Goal: Book appointment/travel/reservation

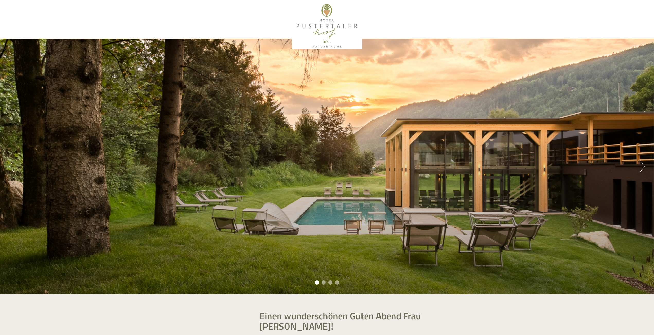
click at [324, 281] on li "2" at bounding box center [323, 282] width 4 height 4
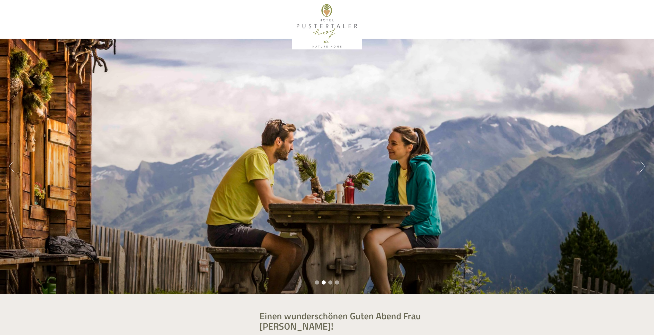
click at [329, 283] on li "3" at bounding box center [330, 282] width 4 height 4
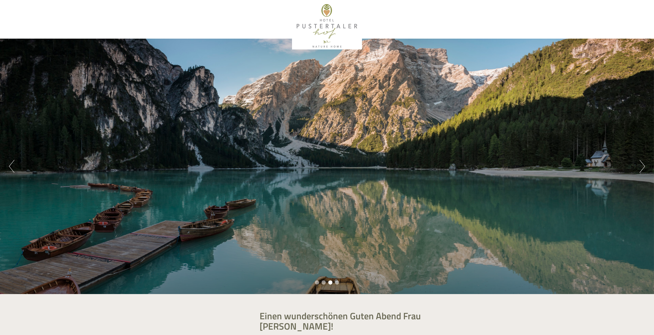
click at [336, 282] on li "4" at bounding box center [337, 282] width 4 height 4
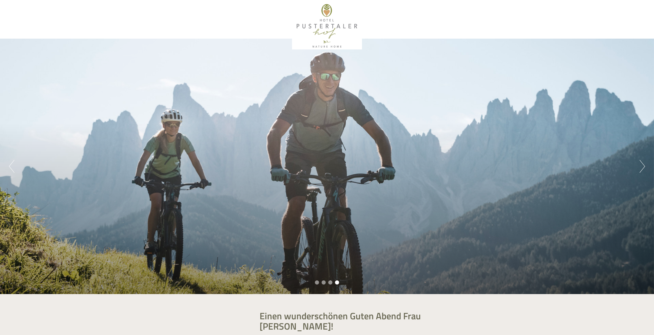
click at [639, 168] on button "Next" at bounding box center [641, 166] width 5 height 13
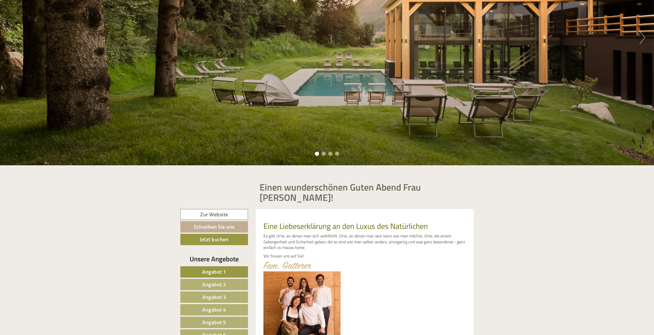
scroll to position [206, 0]
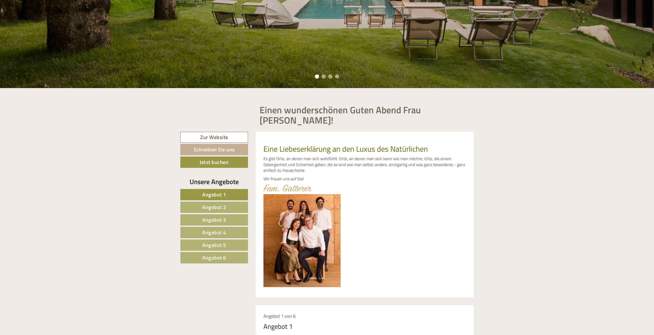
click at [213, 190] on span "Angebot 1" at bounding box center [214, 194] width 24 height 8
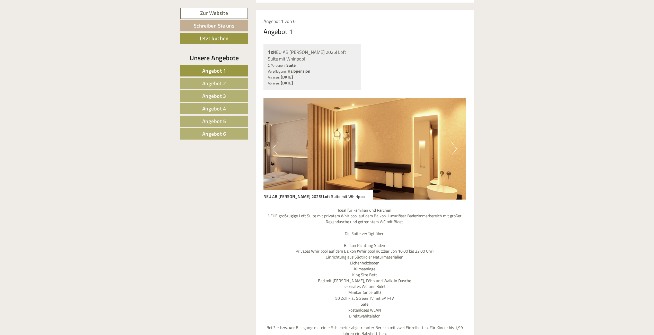
scroll to position [526, 0]
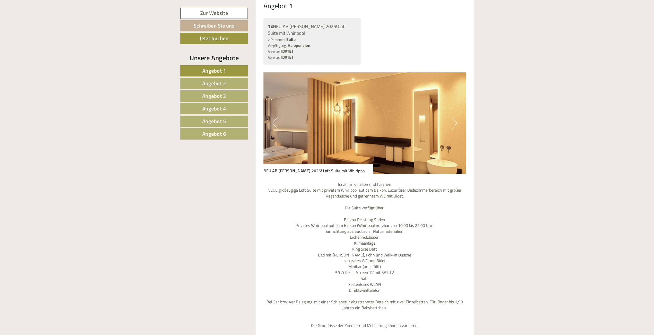
click at [452, 116] on button "Next" at bounding box center [453, 122] width 5 height 13
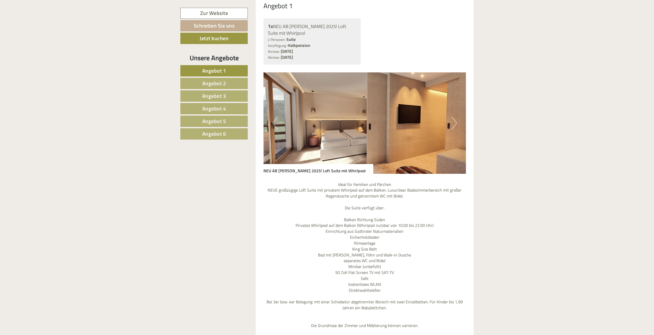
click at [452, 116] on button "Next" at bounding box center [453, 122] width 5 height 13
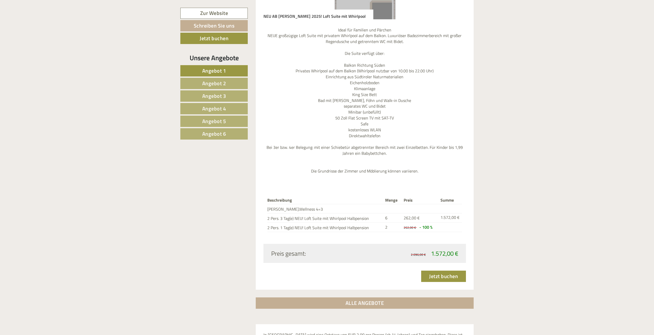
scroll to position [706, 0]
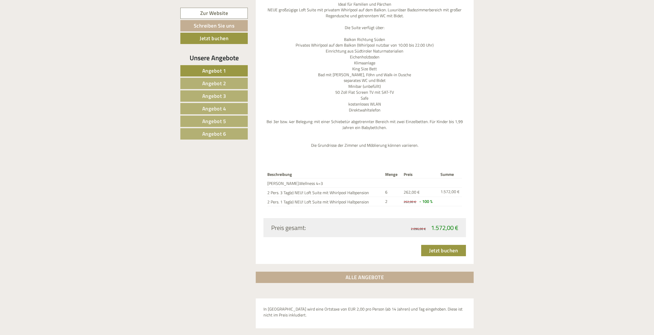
click at [224, 86] on span "Angebot 2" at bounding box center [214, 83] width 24 height 8
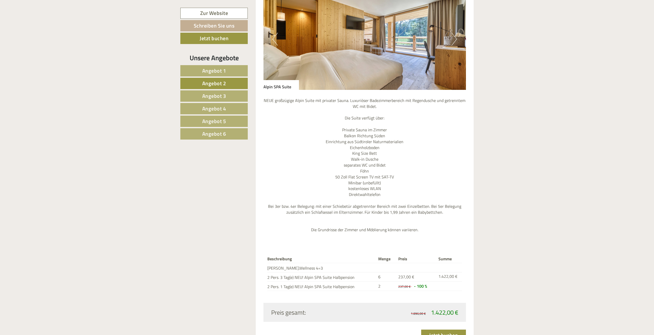
scroll to position [552, 0]
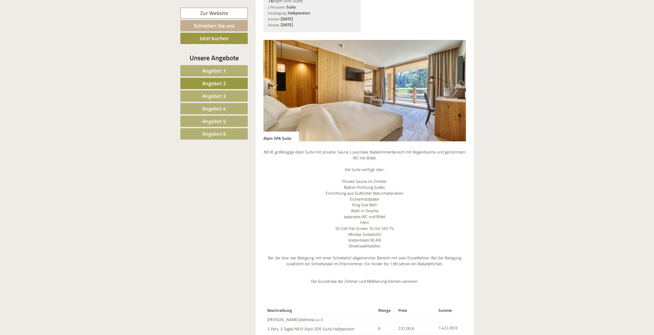
click at [455, 84] on button "Next" at bounding box center [453, 90] width 5 height 13
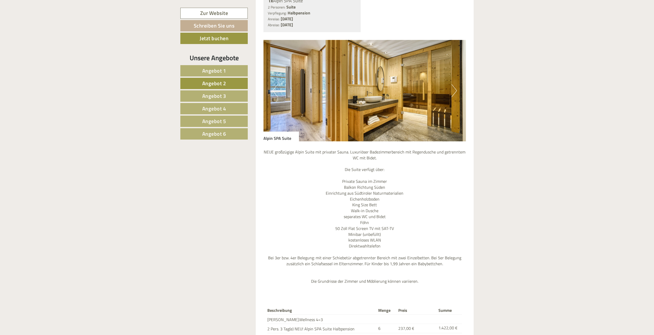
click at [454, 84] on button "Next" at bounding box center [453, 90] width 5 height 13
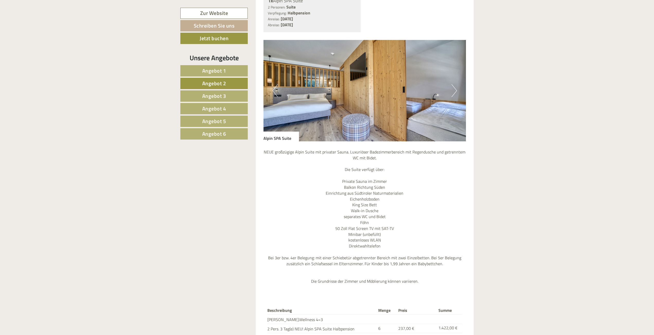
click at [454, 84] on button "Next" at bounding box center [453, 90] width 5 height 13
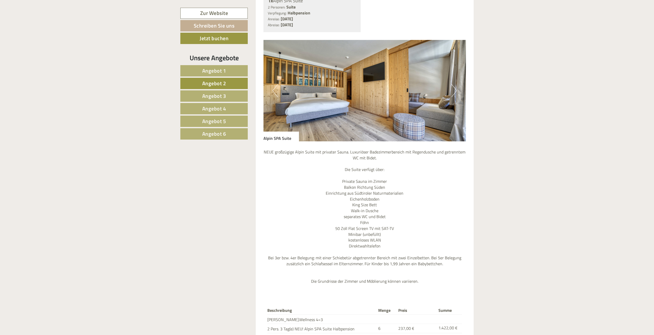
click at [454, 84] on button "Next" at bounding box center [453, 90] width 5 height 13
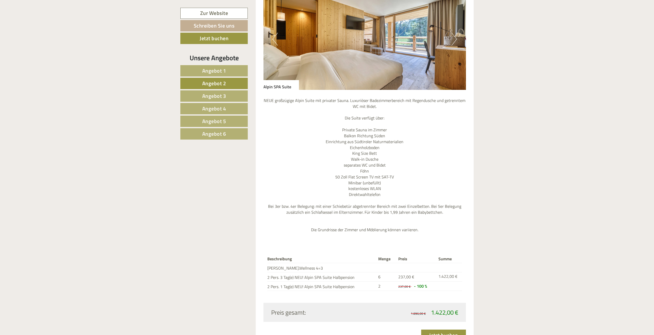
scroll to position [654, 0]
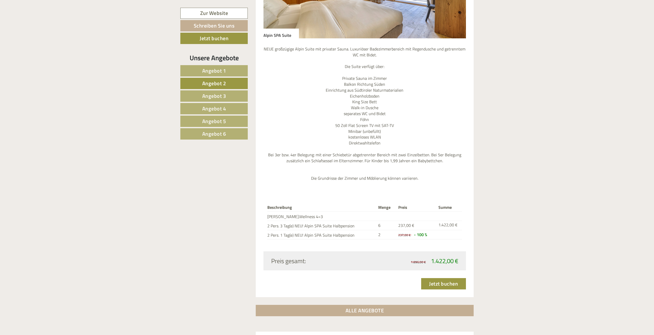
click at [221, 97] on span "Angebot 3" at bounding box center [214, 96] width 24 height 8
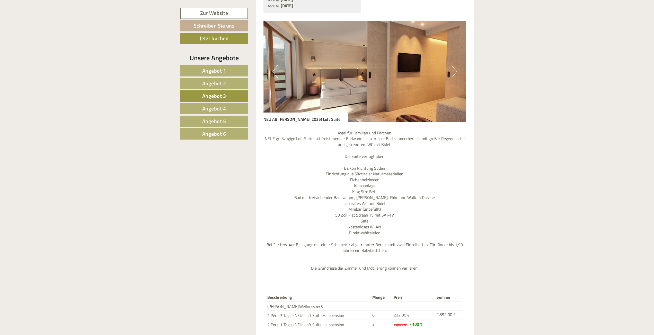
scroll to position [603, 0]
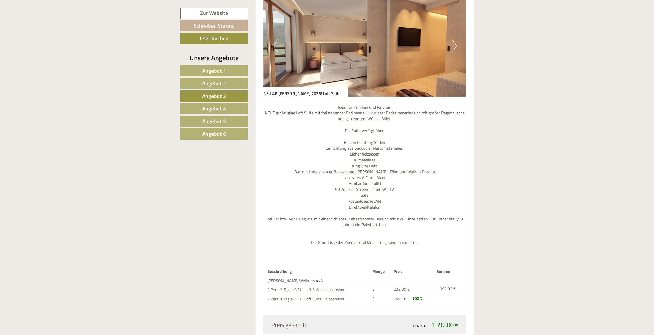
click at [240, 107] on link "Angebot 4" at bounding box center [213, 108] width 67 height 11
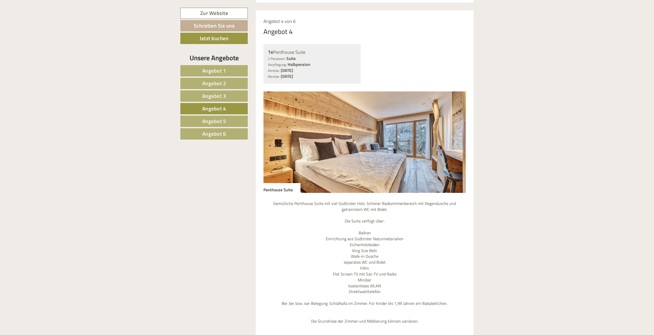
click at [454, 136] on button "Next" at bounding box center [453, 142] width 5 height 13
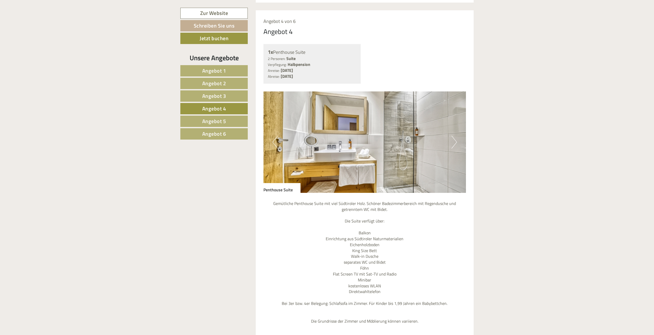
click at [454, 136] on button "Next" at bounding box center [453, 142] width 5 height 13
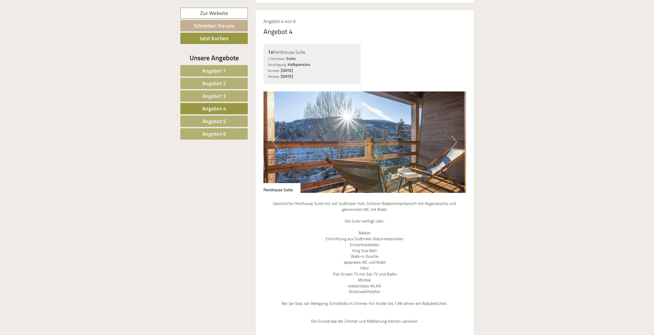
click at [454, 136] on button "Next" at bounding box center [453, 142] width 5 height 13
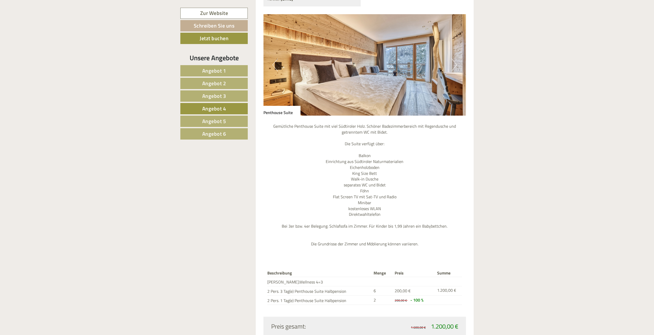
scroll to position [629, 0]
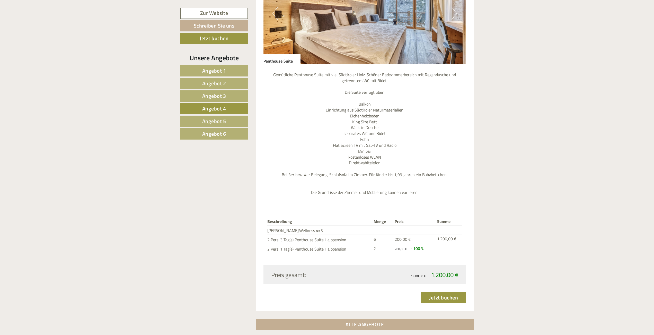
click at [218, 120] on span "Angebot 5" at bounding box center [214, 121] width 24 height 8
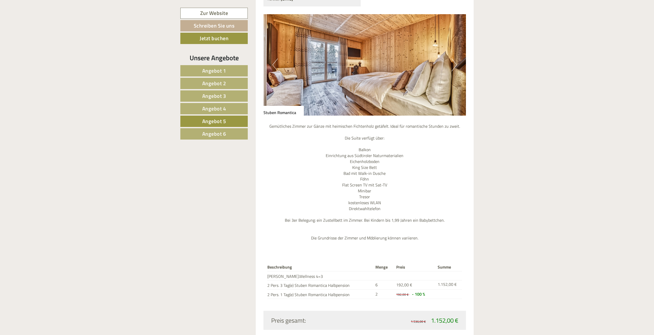
scroll to position [526, 0]
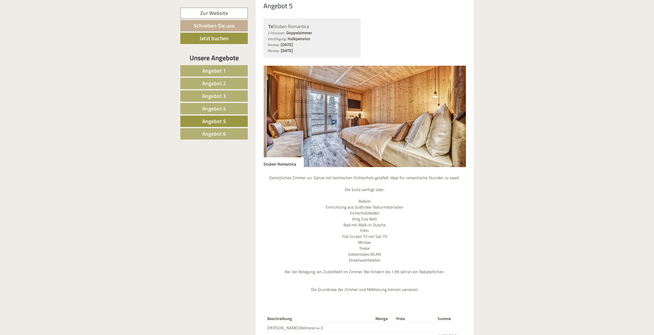
click at [454, 110] on button "Next" at bounding box center [453, 116] width 5 height 13
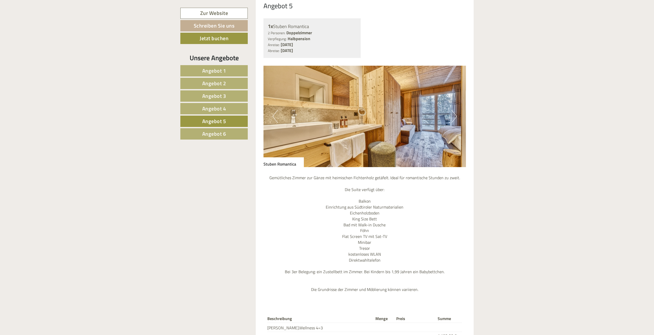
click at [454, 110] on button "Next" at bounding box center [453, 116] width 5 height 13
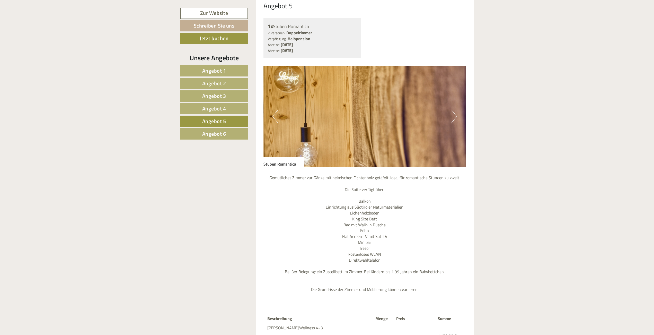
click at [454, 110] on button "Next" at bounding box center [453, 116] width 5 height 13
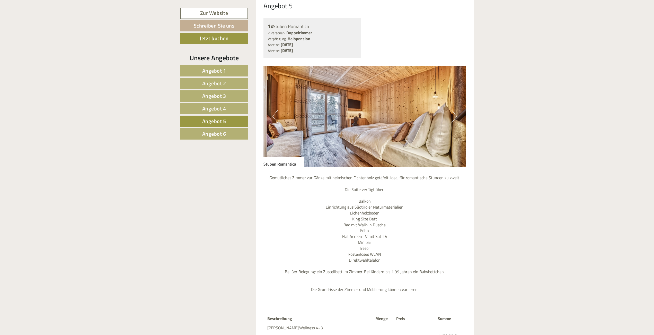
click at [219, 133] on span "Angebot 6" at bounding box center [214, 134] width 24 height 8
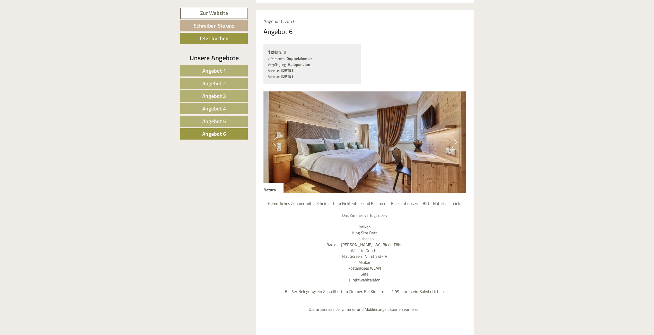
click at [220, 124] on span "Angebot 5" at bounding box center [214, 121] width 24 height 8
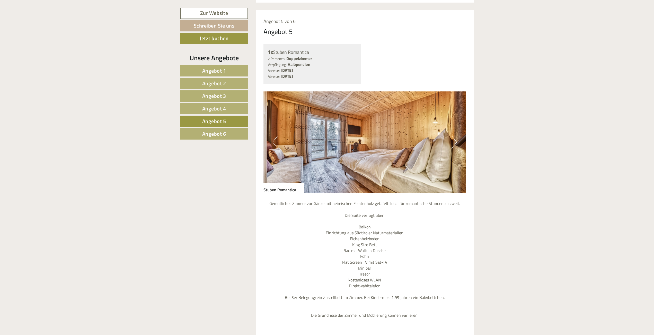
click at [220, 132] on span "Angebot 6" at bounding box center [214, 134] width 24 height 8
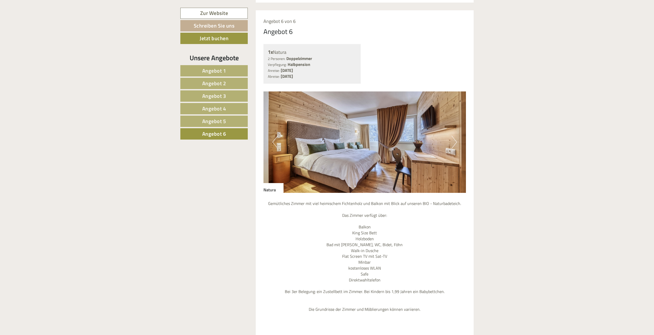
scroll to position [552, 0]
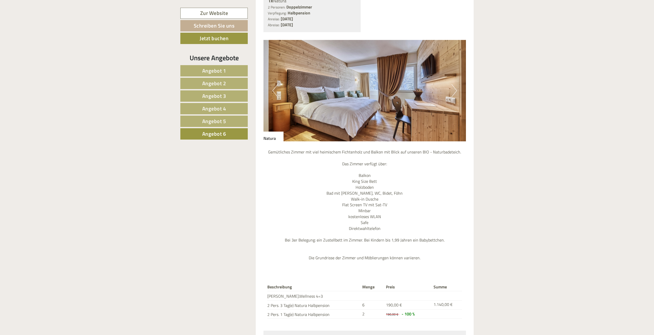
click at [455, 84] on button "Next" at bounding box center [453, 90] width 5 height 13
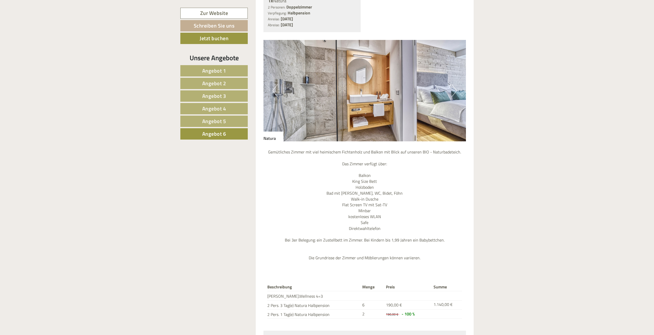
click at [455, 84] on button "Next" at bounding box center [453, 90] width 5 height 13
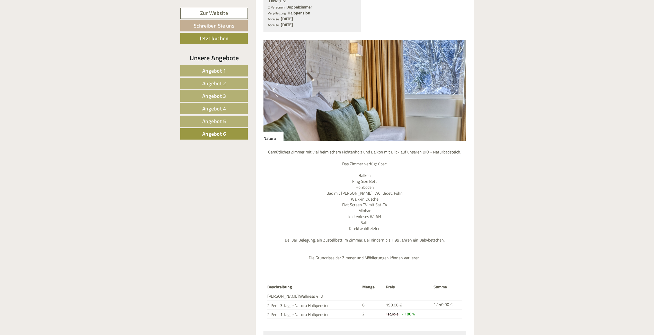
click at [455, 84] on button "Next" at bounding box center [453, 90] width 5 height 13
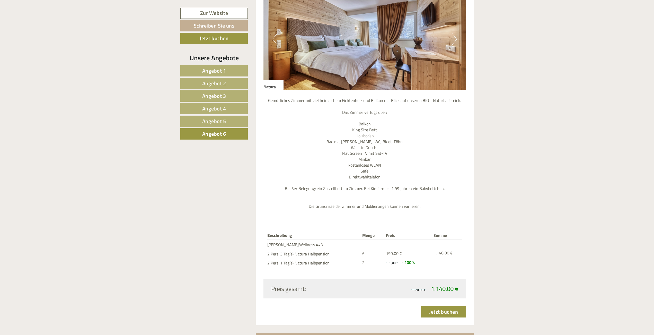
scroll to position [526, 0]
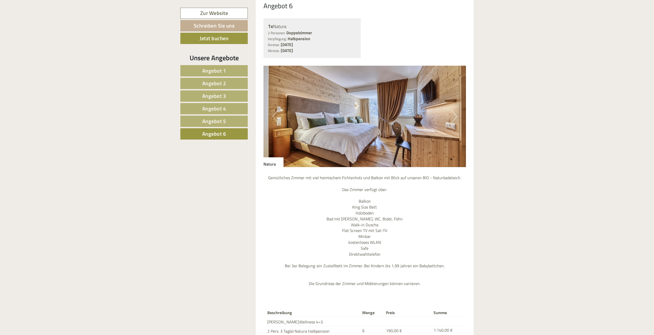
click at [457, 104] on img at bounding box center [364, 116] width 203 height 101
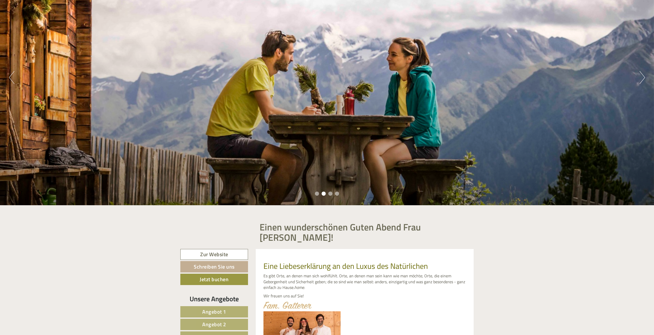
scroll to position [0, 0]
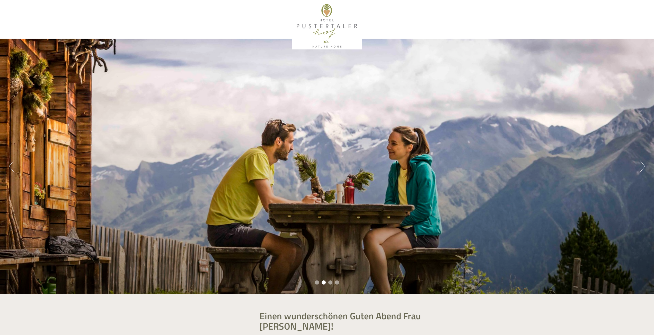
click at [320, 12] on div at bounding box center [327, 26] width 288 height 47
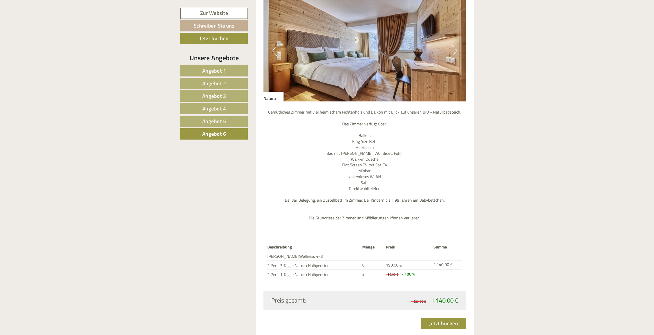
scroll to position [540, 0]
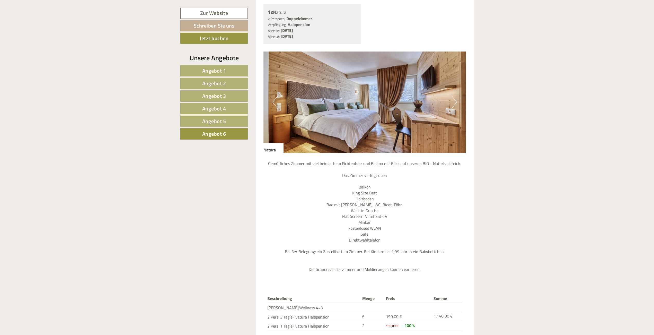
click at [228, 123] on link "Angebot 5" at bounding box center [213, 120] width 67 height 11
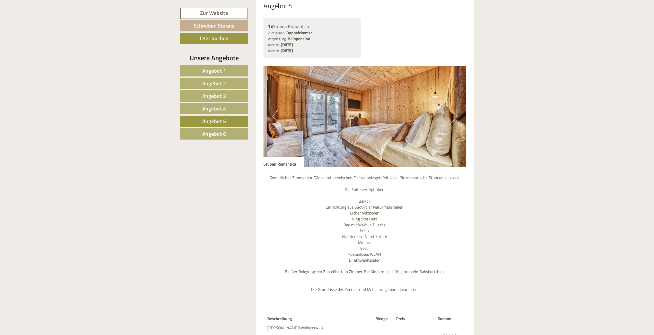
scroll to position [500, 0]
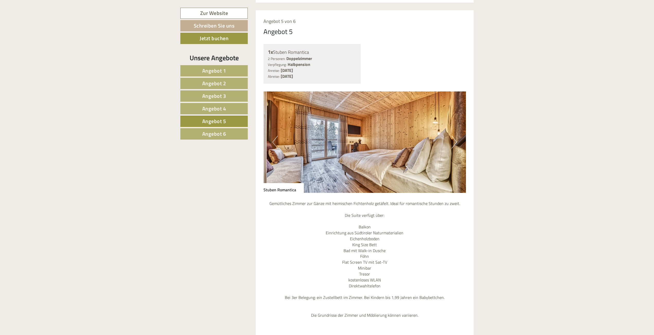
click at [453, 136] on button "Next" at bounding box center [453, 142] width 5 height 13
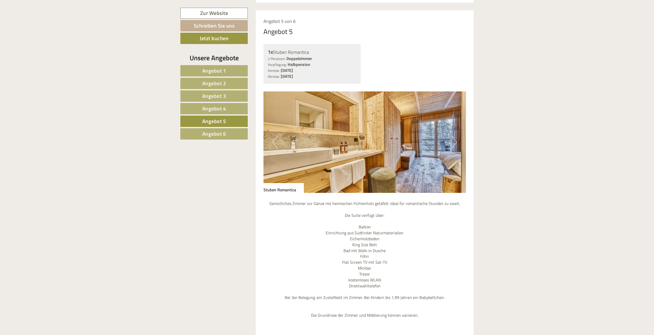
click at [457, 133] on img at bounding box center [364, 141] width 203 height 101
click at [456, 136] on button "Next" at bounding box center [453, 142] width 5 height 13
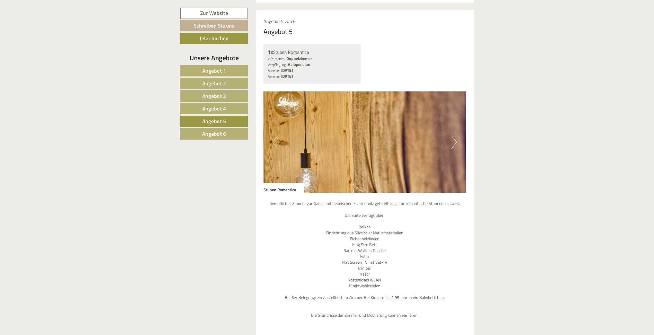
click at [213, 110] on span "Angebot 4" at bounding box center [214, 108] width 24 height 8
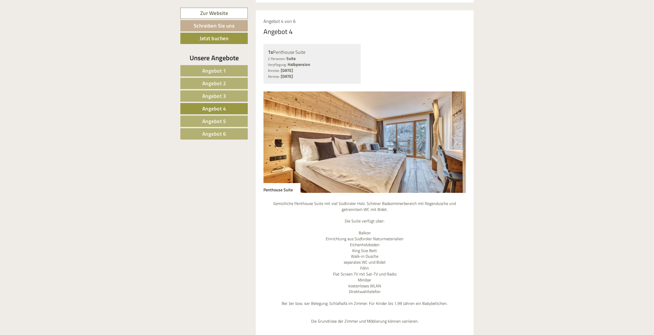
click at [453, 136] on button "Next" at bounding box center [453, 142] width 5 height 13
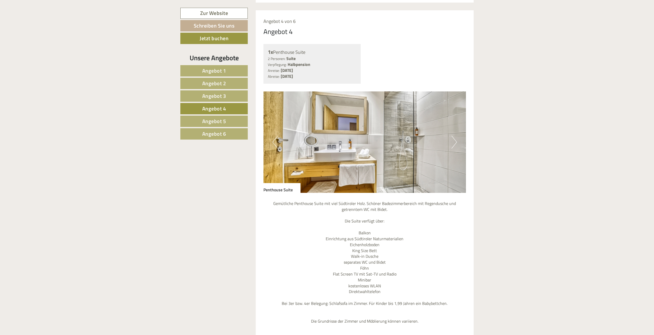
click at [453, 136] on button "Next" at bounding box center [453, 142] width 5 height 13
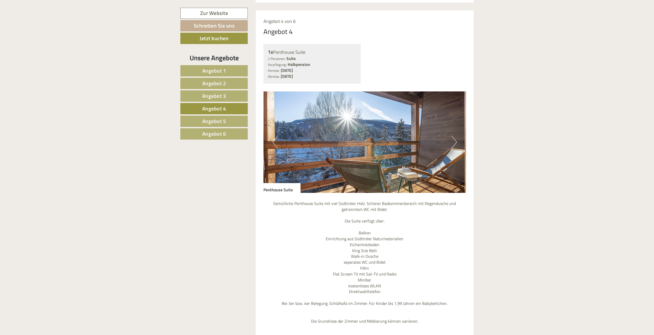
scroll to position [552, 0]
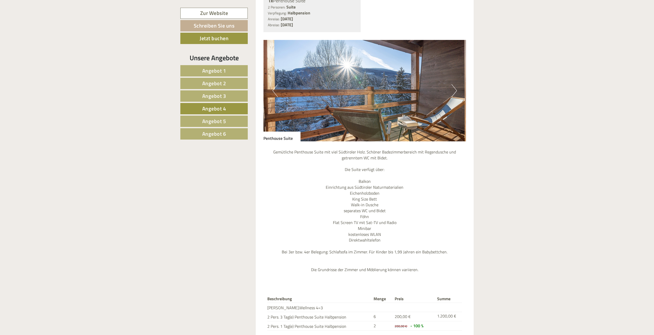
click at [213, 97] on span "Angebot 3" at bounding box center [214, 96] width 24 height 8
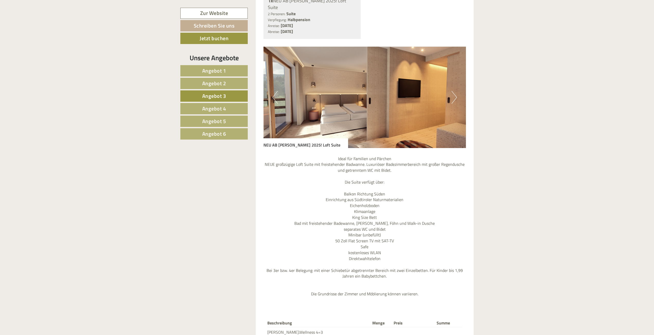
scroll to position [500, 0]
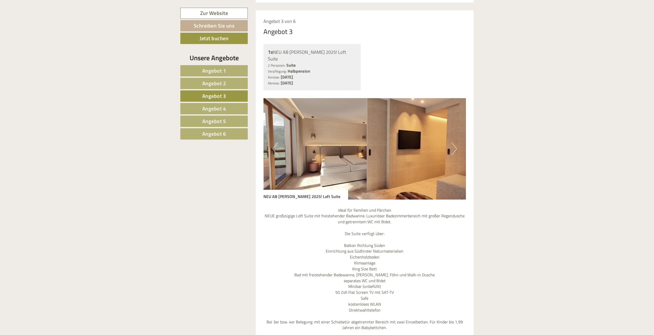
click at [220, 71] on span "Angebot 1" at bounding box center [214, 71] width 24 height 8
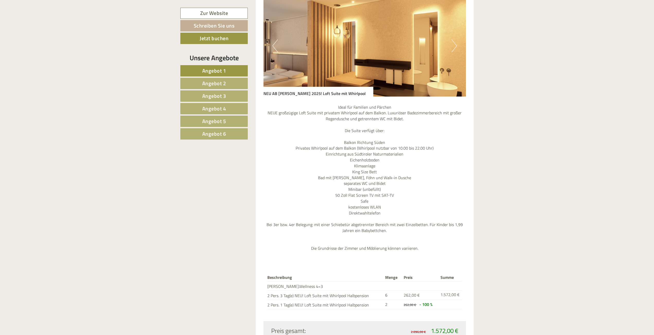
scroll to position [526, 0]
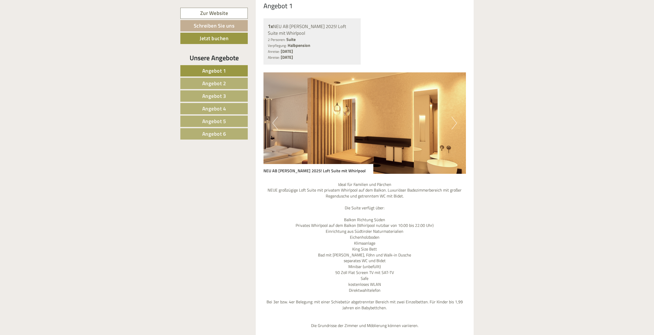
click at [454, 116] on button "Next" at bounding box center [453, 122] width 5 height 13
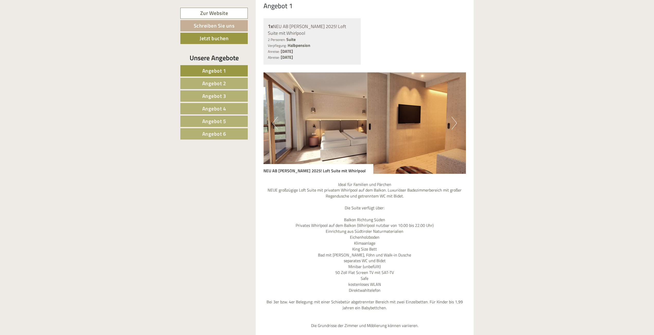
click at [454, 116] on button "Next" at bounding box center [453, 122] width 5 height 13
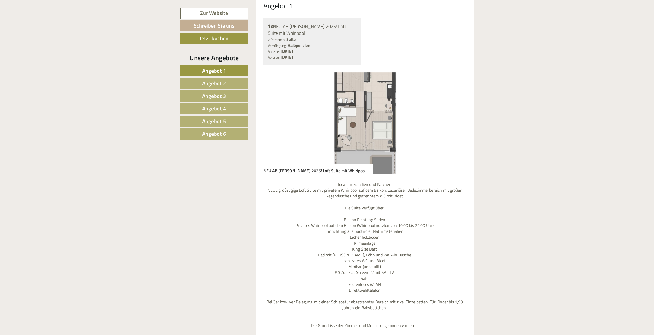
scroll to position [552, 0]
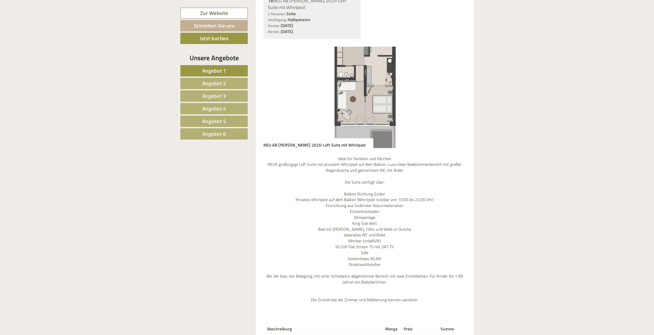
click at [224, 82] on span "Angebot 2" at bounding box center [214, 83] width 24 height 8
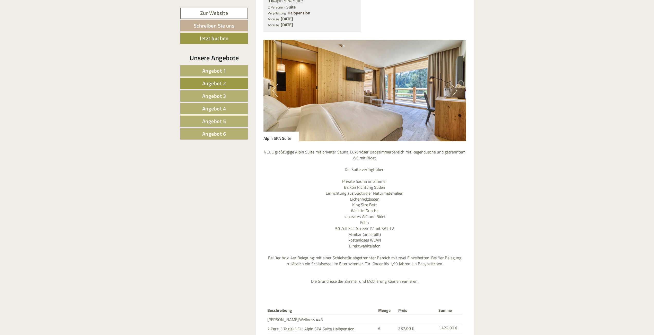
scroll to position [526, 0]
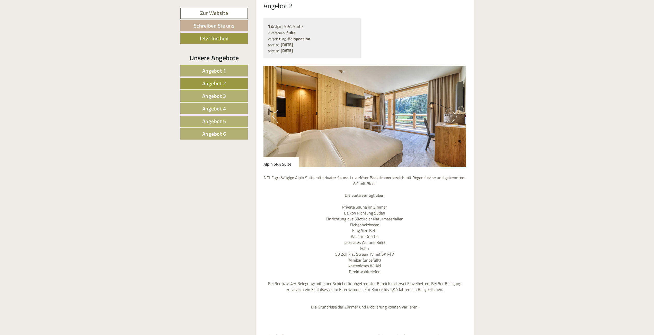
click at [457, 107] on img at bounding box center [364, 116] width 203 height 101
click at [453, 110] on button "Next" at bounding box center [453, 116] width 5 height 13
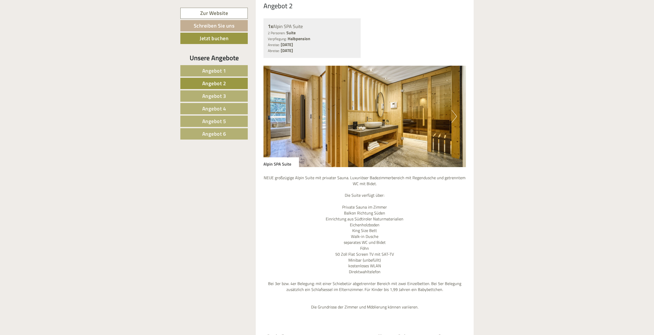
click at [453, 110] on button "Next" at bounding box center [453, 116] width 5 height 13
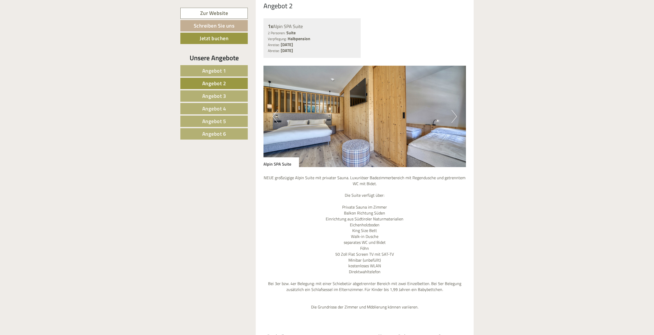
click at [453, 110] on button "Next" at bounding box center [453, 116] width 5 height 13
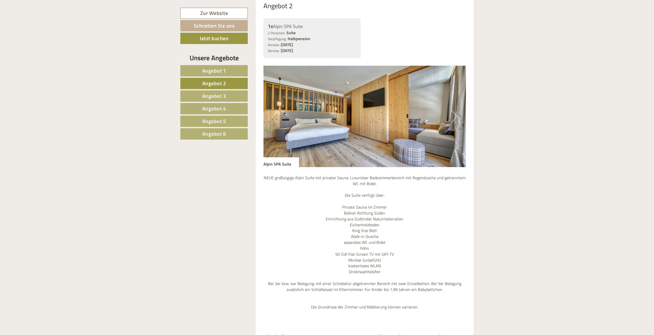
click at [224, 98] on span "Angebot 3" at bounding box center [214, 96] width 24 height 8
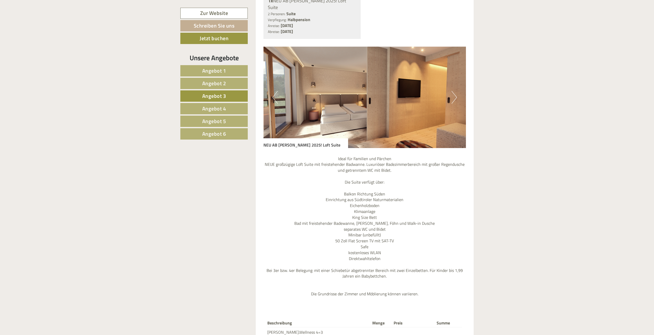
scroll to position [603, 0]
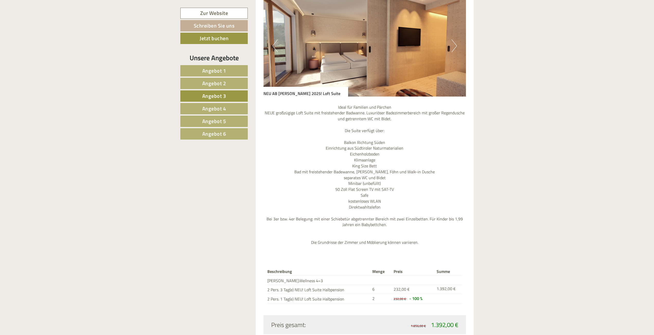
click at [216, 106] on span "Angebot 4" at bounding box center [214, 108] width 24 height 8
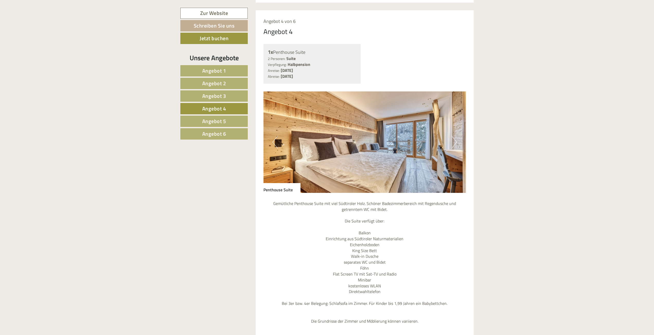
click at [232, 119] on link "Angebot 5" at bounding box center [213, 120] width 67 height 11
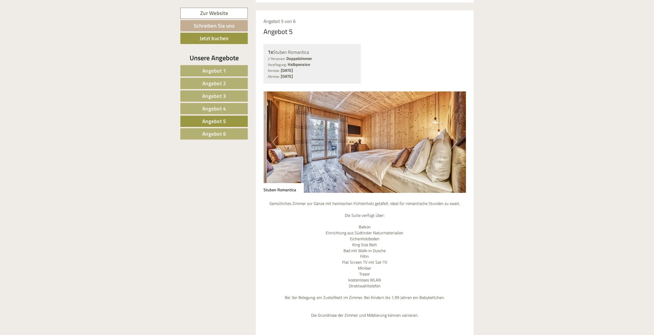
scroll to position [577, 0]
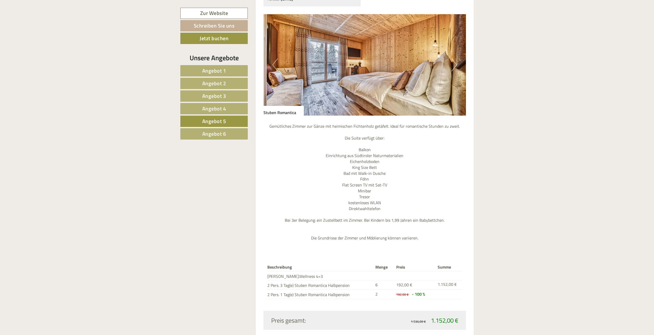
click at [211, 132] on span "Angebot 6" at bounding box center [214, 134] width 24 height 8
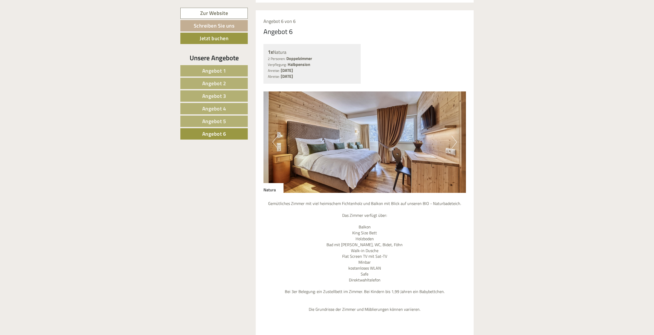
click at [219, 95] on span "Angebot 3" at bounding box center [214, 96] width 24 height 8
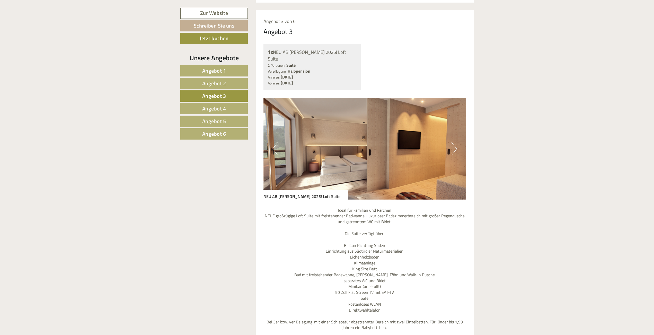
click at [214, 84] on span "Angebot 2" at bounding box center [214, 83] width 24 height 8
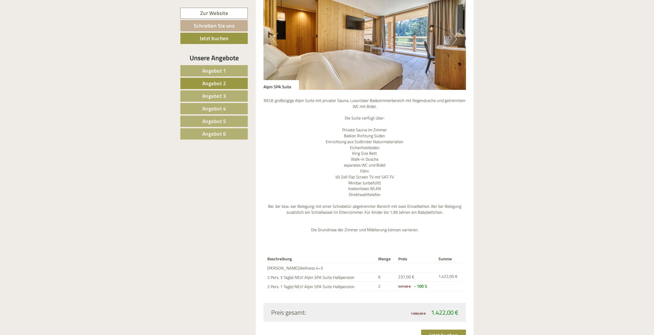
scroll to position [552, 0]
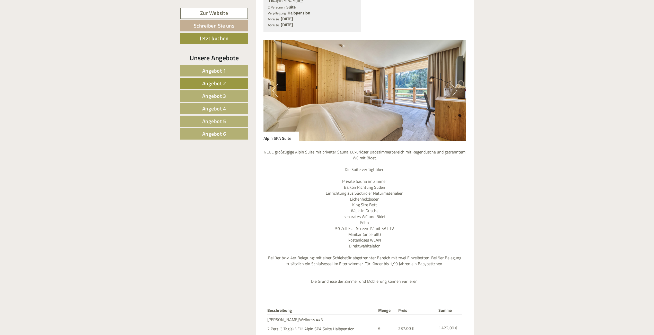
click at [454, 84] on button "Next" at bounding box center [453, 90] width 5 height 13
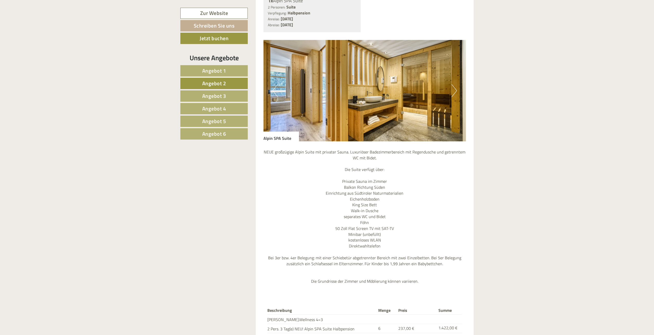
click at [454, 84] on button "Next" at bounding box center [453, 90] width 5 height 13
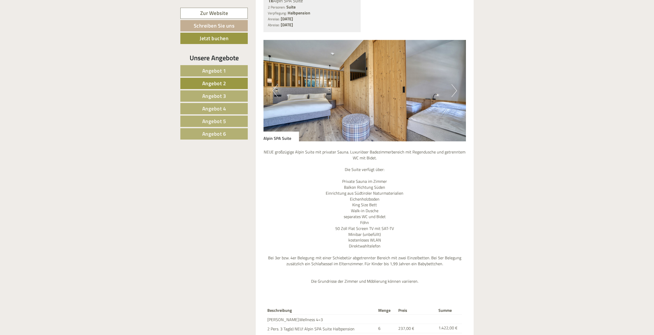
scroll to position [603, 0]
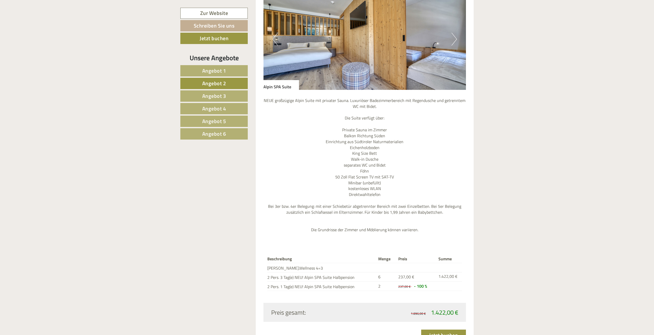
click at [226, 71] on link "Angebot 1" at bounding box center [213, 70] width 67 height 11
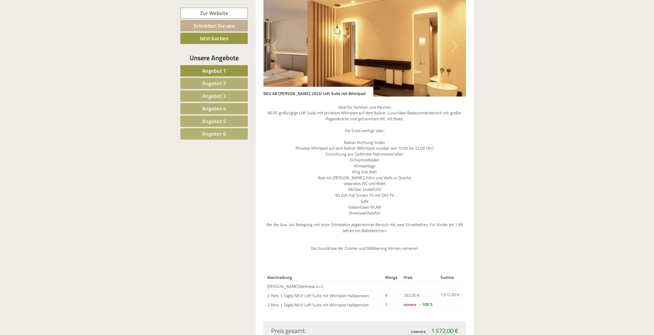
scroll to position [500, 0]
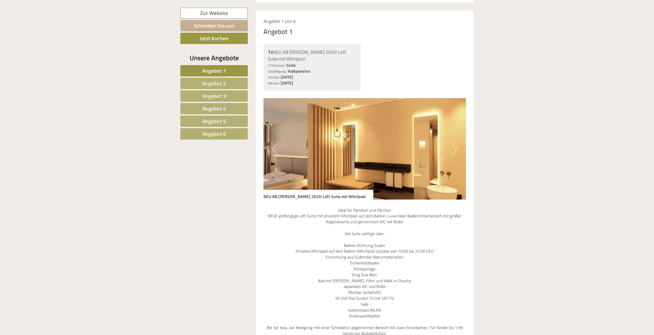
click at [455, 142] on button "Next" at bounding box center [453, 148] width 5 height 13
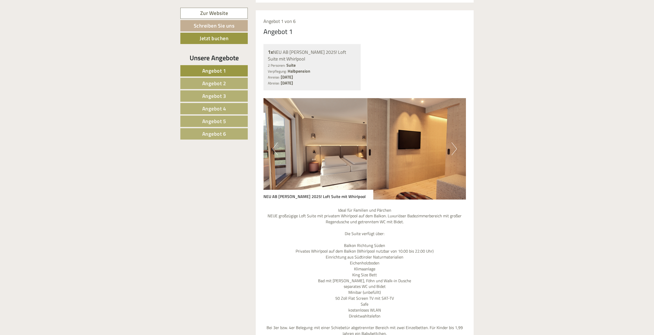
click at [455, 142] on button "Next" at bounding box center [453, 148] width 5 height 13
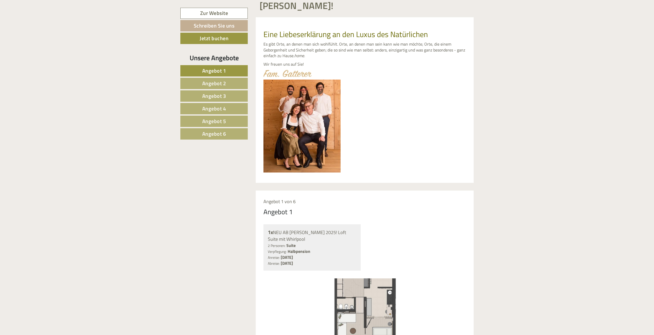
scroll to position [243, 0]
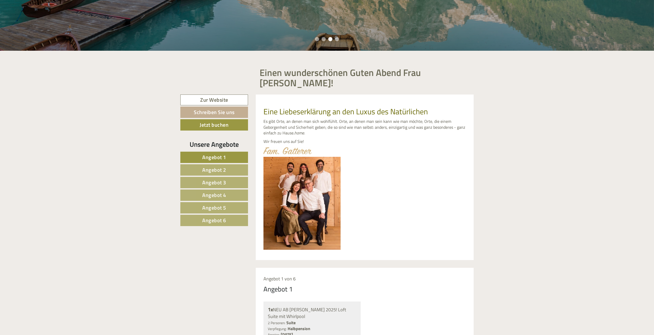
click at [222, 166] on span "Angebot 2" at bounding box center [214, 170] width 24 height 8
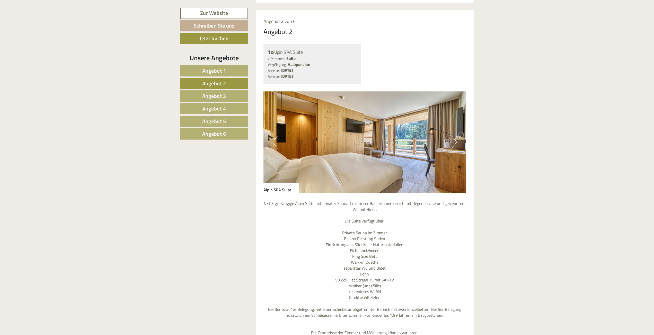
click at [212, 94] on span "Angebot 3" at bounding box center [214, 96] width 24 height 8
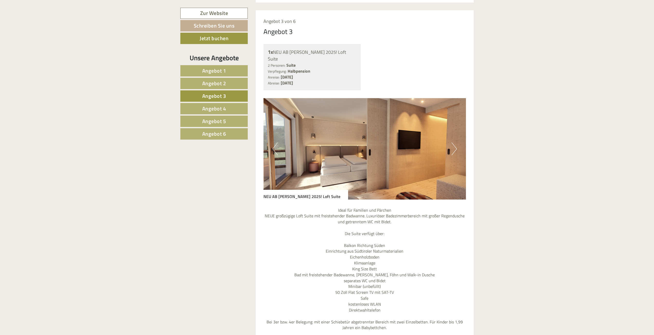
click at [223, 80] on span "Angebot 2" at bounding box center [214, 83] width 24 height 8
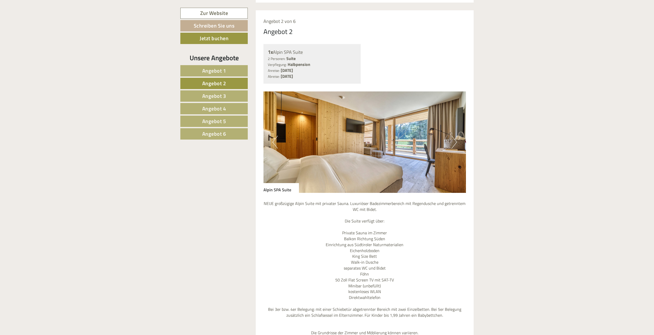
click at [225, 69] on span "Angebot 1" at bounding box center [214, 71] width 24 height 8
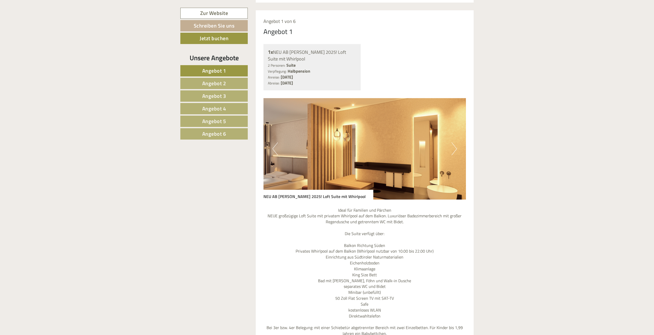
click at [454, 142] on button "Next" at bounding box center [453, 148] width 5 height 13
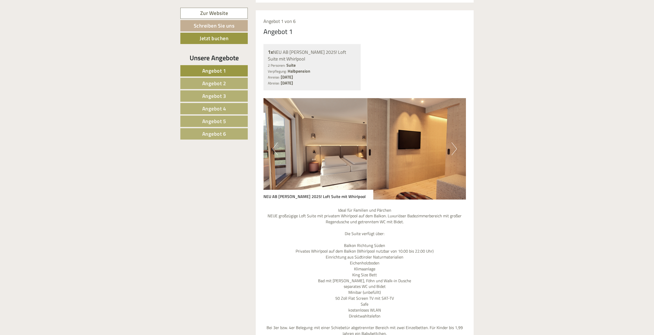
click at [454, 142] on button "Next" at bounding box center [453, 148] width 5 height 13
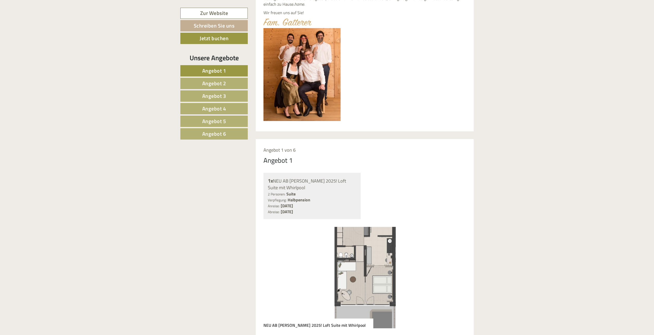
scroll to position [320, 0]
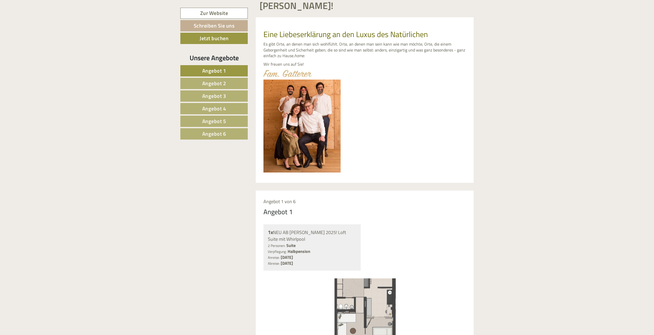
click at [227, 85] on link "Angebot 2" at bounding box center [213, 83] width 67 height 11
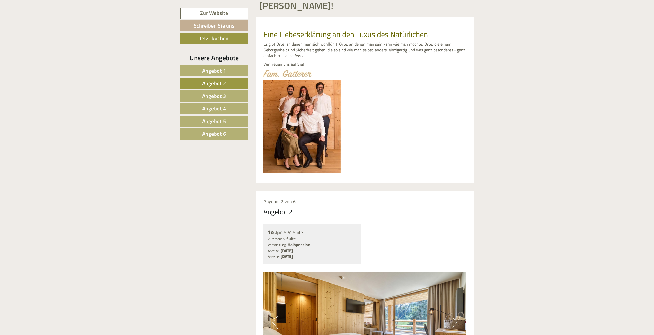
scroll to position [500, 0]
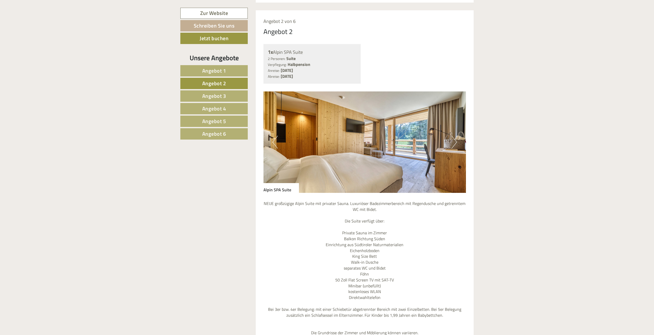
click at [206, 70] on span "Angebot 1" at bounding box center [214, 71] width 24 height 8
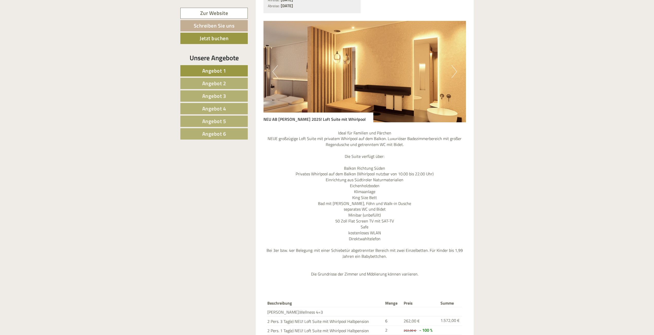
scroll to position [629, 0]
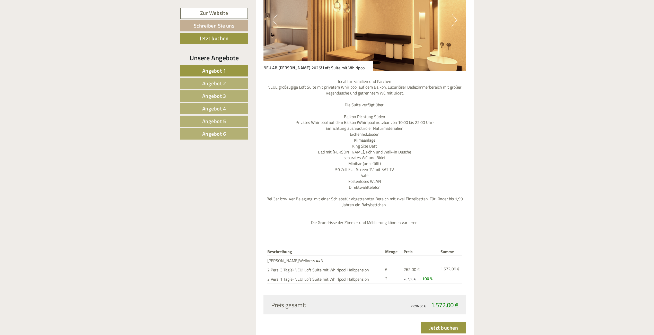
click at [229, 122] on link "Angebot 5" at bounding box center [213, 120] width 67 height 11
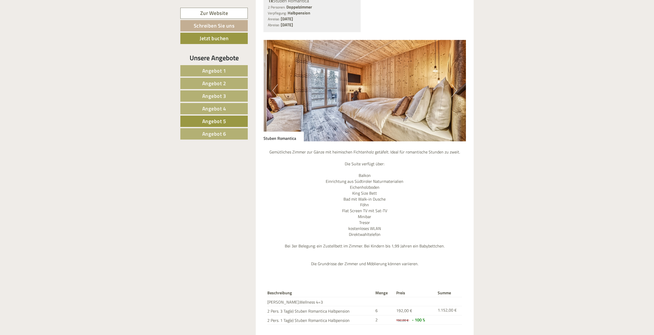
scroll to position [603, 0]
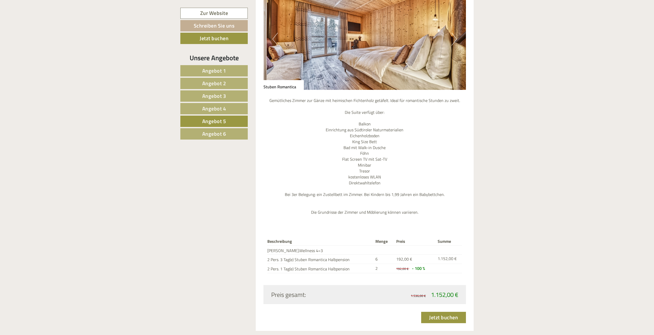
click at [206, 132] on span "Angebot 6" at bounding box center [214, 134] width 24 height 8
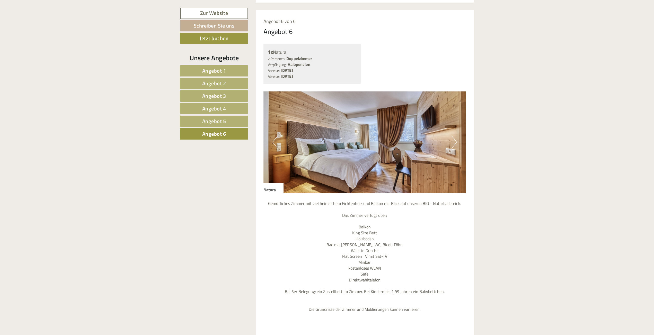
click at [454, 136] on button "Next" at bounding box center [453, 142] width 5 height 13
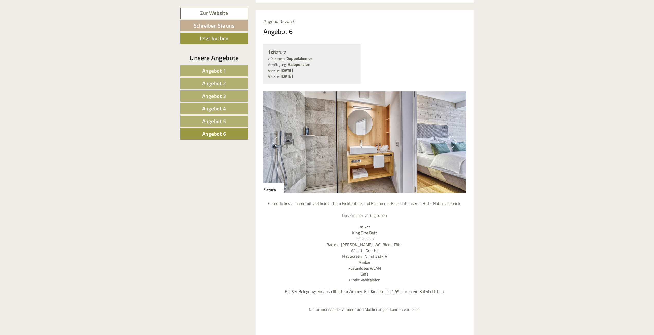
click at [454, 136] on button "Next" at bounding box center [453, 142] width 5 height 13
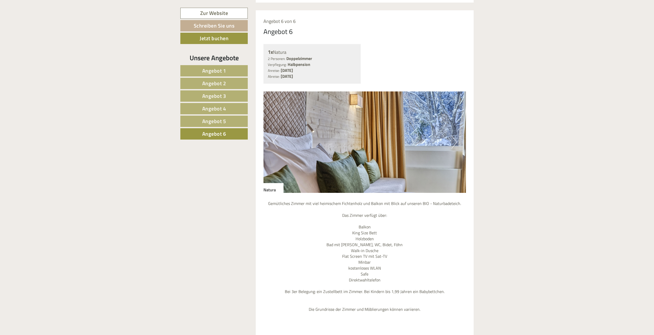
click at [454, 136] on button "Next" at bounding box center [453, 142] width 5 height 13
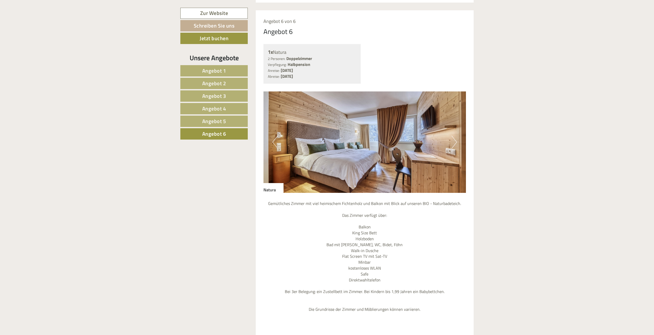
click at [212, 69] on span "Angebot 1" at bounding box center [214, 71] width 24 height 8
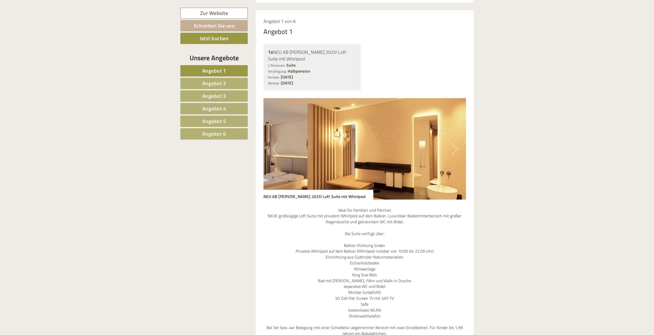
click at [454, 142] on button "Next" at bounding box center [453, 148] width 5 height 13
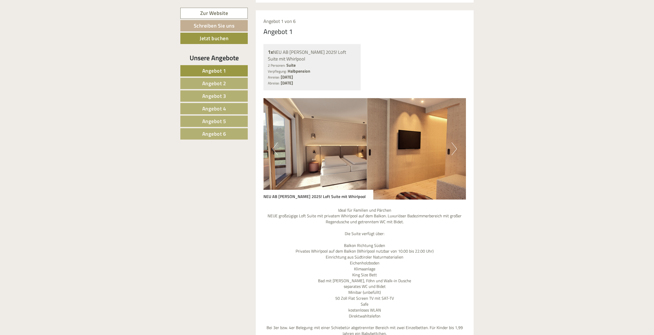
click at [454, 142] on button "Next" at bounding box center [453, 148] width 5 height 13
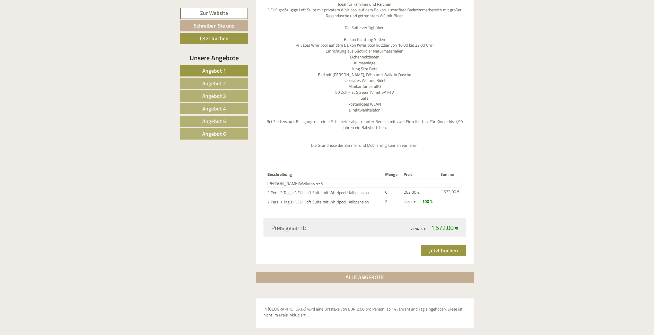
scroll to position [783, 0]
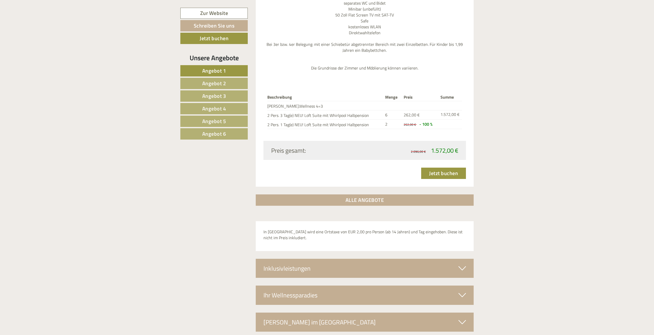
click at [465, 264] on icon at bounding box center [461, 268] width 7 height 9
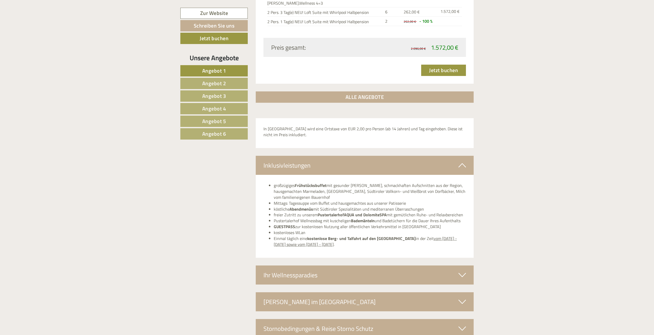
scroll to position [912, 0]
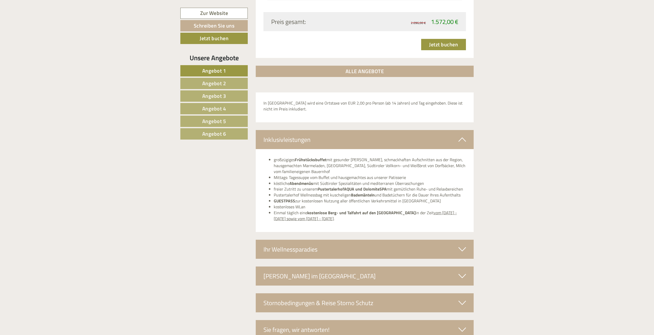
click at [460, 245] on icon at bounding box center [461, 249] width 7 height 9
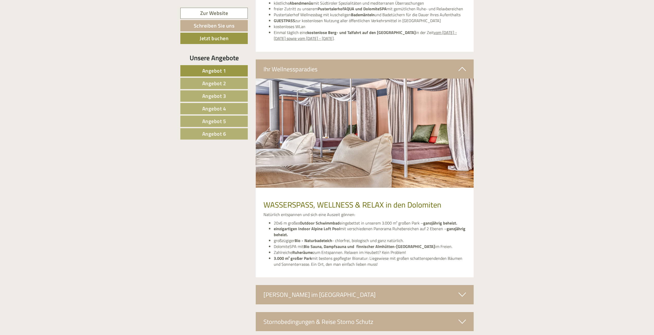
scroll to position [1143, 0]
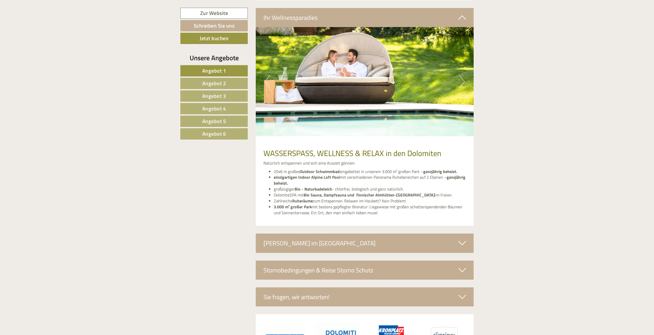
click at [456, 235] on div "[PERSON_NAME] im [GEOGRAPHIC_DATA]" at bounding box center [365, 242] width 218 height 19
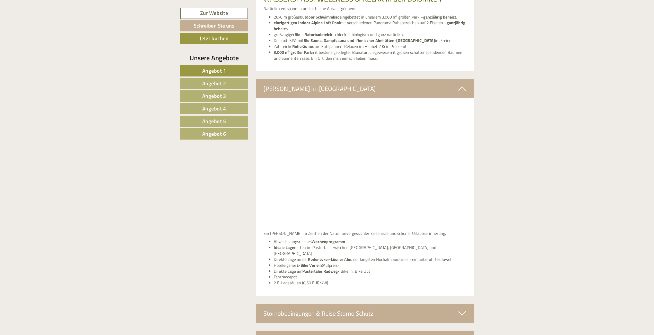
scroll to position [1349, 0]
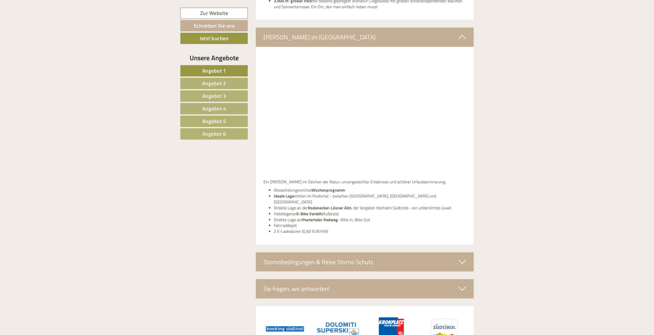
click at [447, 252] on div "Stornobedingungen & Reise Storno Schutz" at bounding box center [365, 261] width 218 height 19
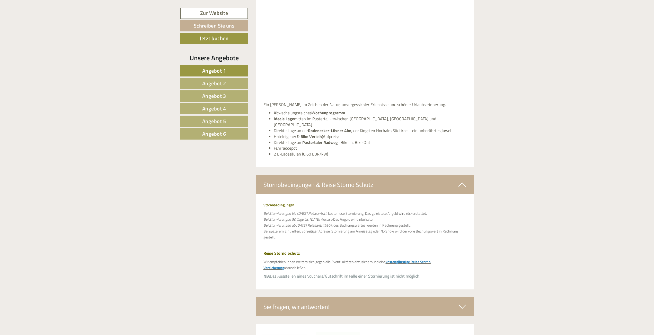
scroll to position [1461, 0]
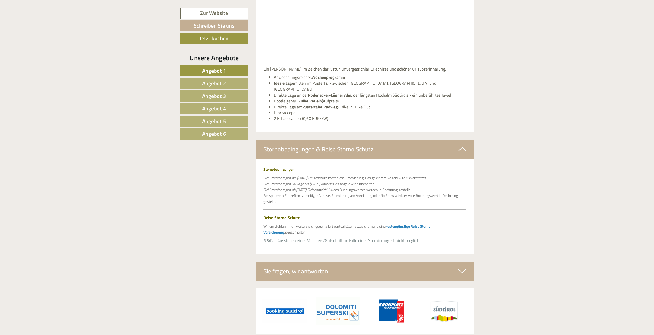
click at [459, 266] on icon at bounding box center [461, 270] width 7 height 9
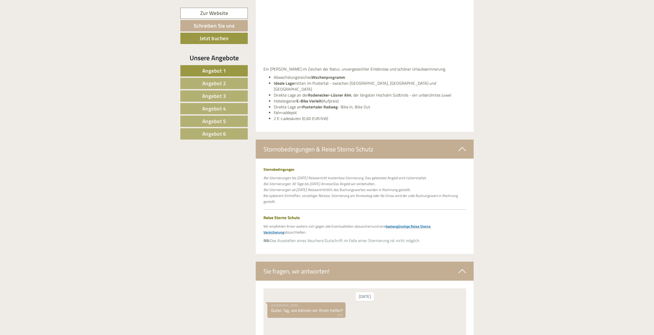
click at [459, 266] on icon at bounding box center [461, 270] width 7 height 9
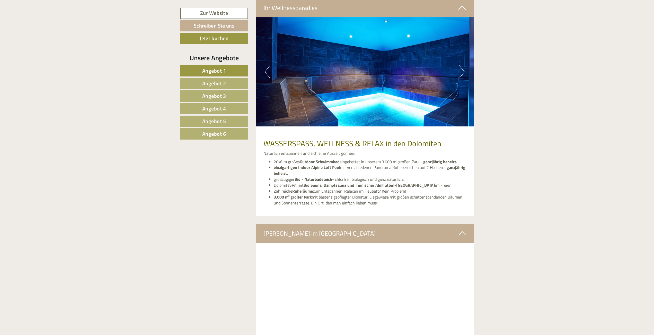
scroll to position [1050, 0]
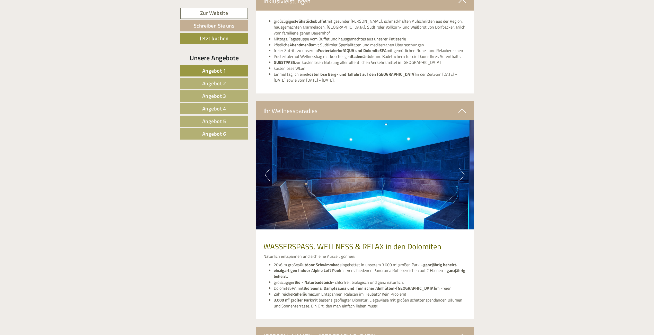
click at [462, 168] on button "Next" at bounding box center [461, 174] width 5 height 13
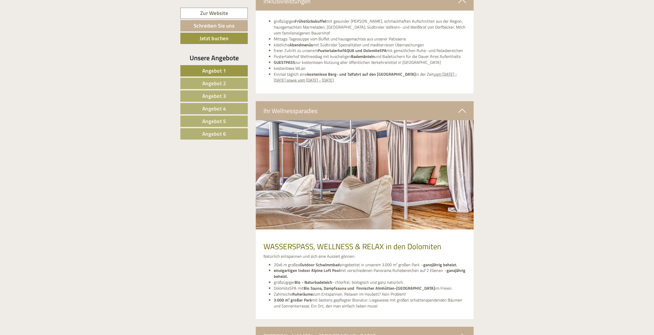
click at [462, 168] on button "Next" at bounding box center [461, 174] width 5 height 13
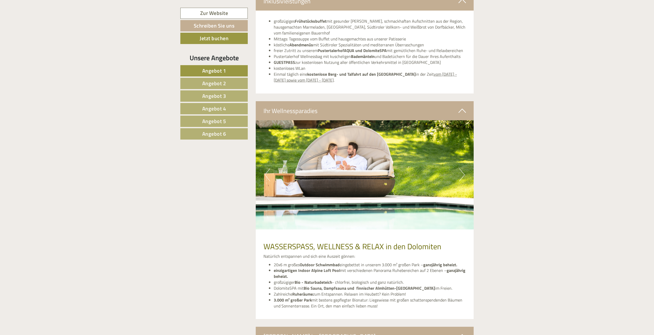
click at [462, 168] on button "Next" at bounding box center [461, 174] width 5 height 13
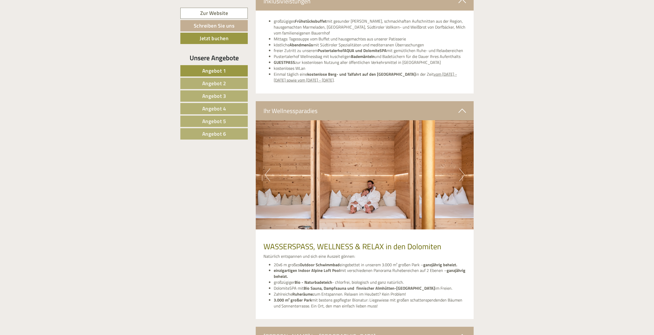
click at [462, 168] on button "Next" at bounding box center [461, 174] width 5 height 13
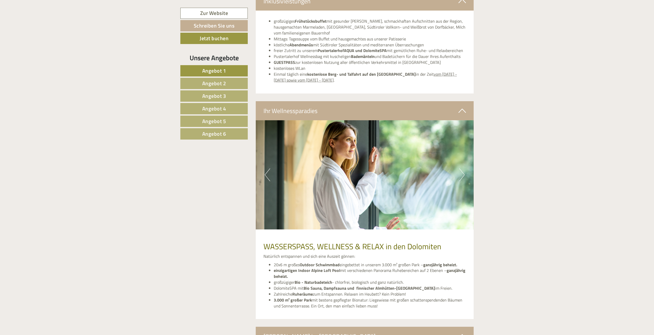
click at [462, 168] on button "Next" at bounding box center [461, 174] width 5 height 13
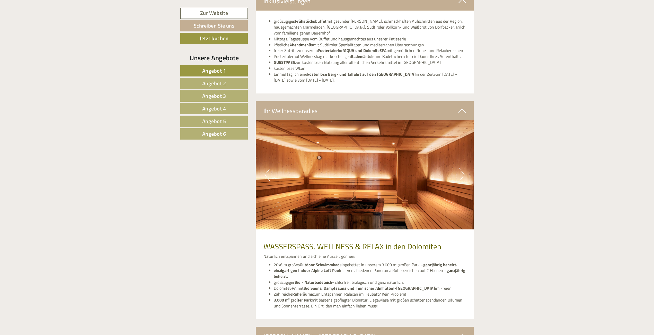
click at [462, 168] on button "Next" at bounding box center [461, 174] width 5 height 13
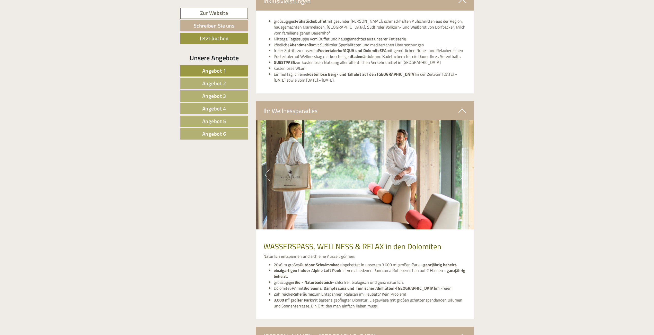
click at [462, 168] on button "Next" at bounding box center [461, 174] width 5 height 13
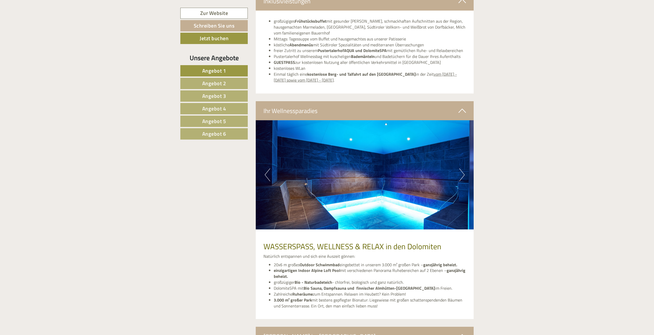
click at [462, 168] on button "Next" at bounding box center [461, 174] width 5 height 13
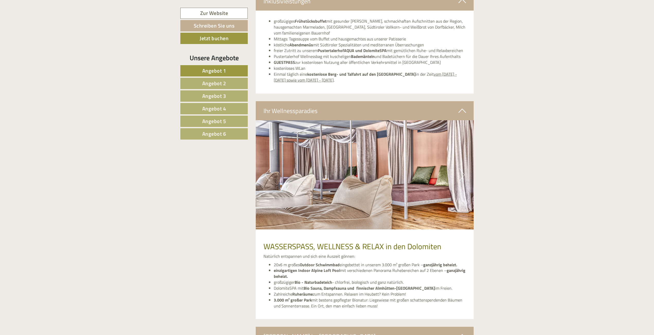
click at [462, 168] on button "Next" at bounding box center [461, 174] width 5 height 13
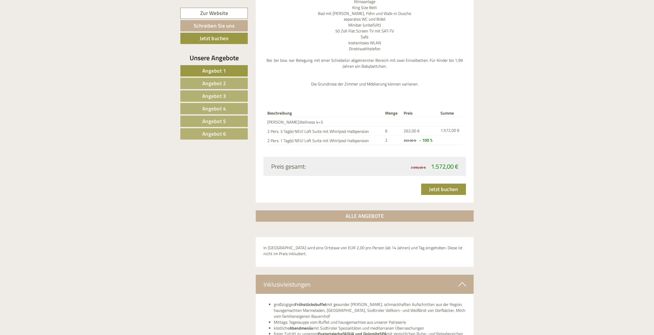
scroll to position [716, 0]
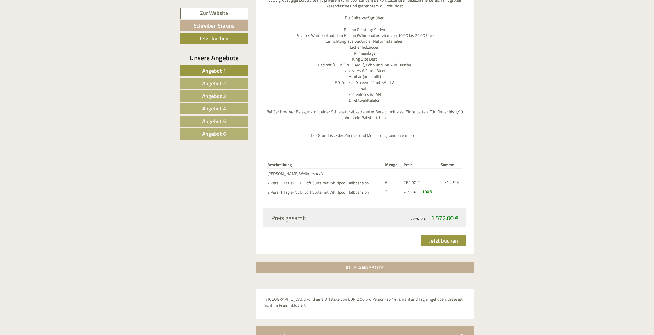
click at [228, 136] on link "Angebot 6" at bounding box center [213, 133] width 67 height 11
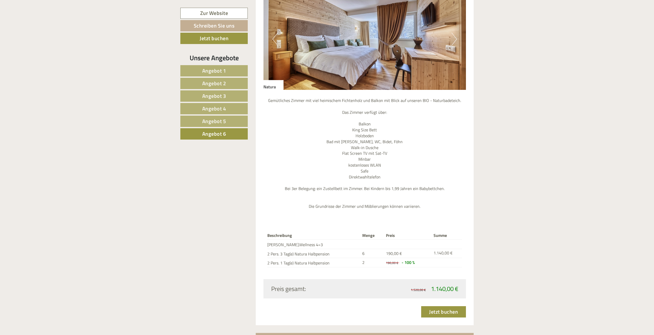
scroll to position [680, 0]
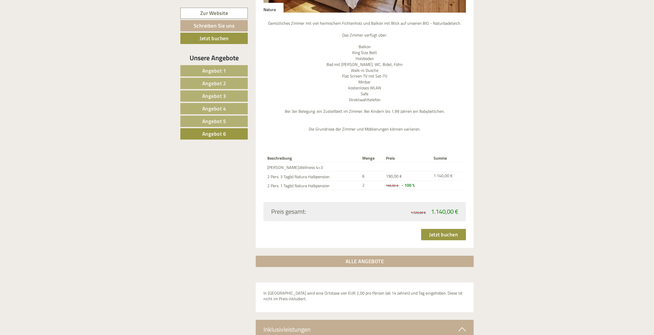
click at [200, 122] on link "Angebot 5" at bounding box center [213, 120] width 67 height 11
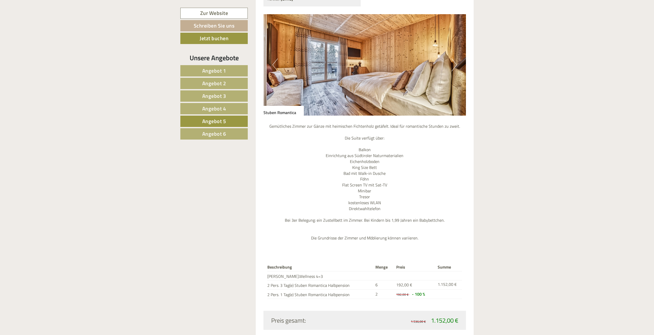
scroll to position [629, 0]
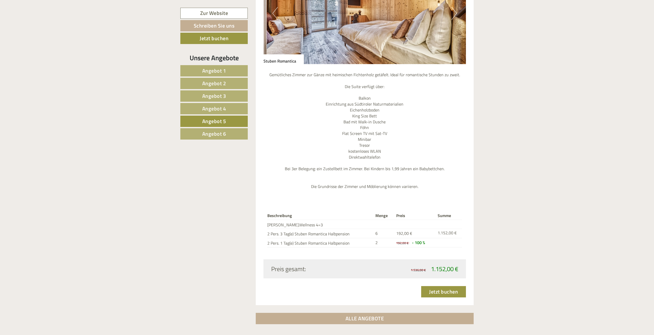
click at [235, 134] on link "Angebot 6" at bounding box center [213, 133] width 67 height 11
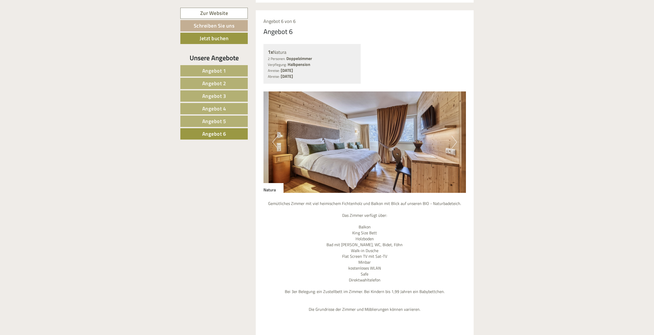
scroll to position [577, 0]
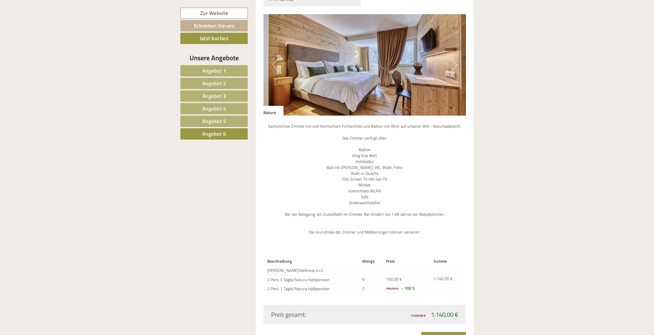
click at [232, 73] on link "Angebot 1" at bounding box center [213, 70] width 67 height 11
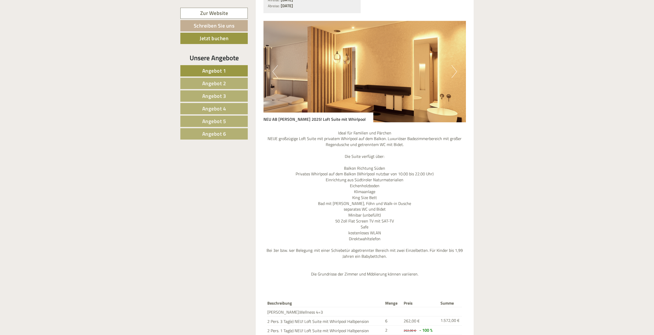
scroll to position [629, 0]
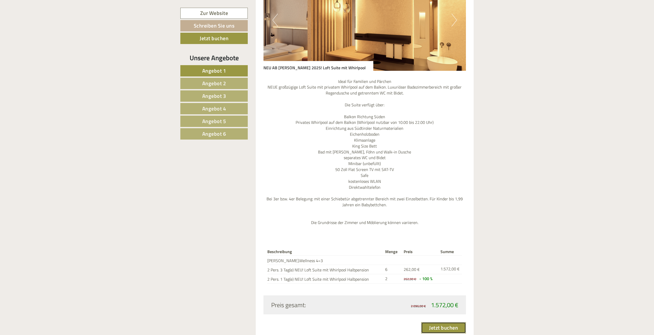
click at [430, 322] on link "Jetzt buchen" at bounding box center [443, 327] width 45 height 11
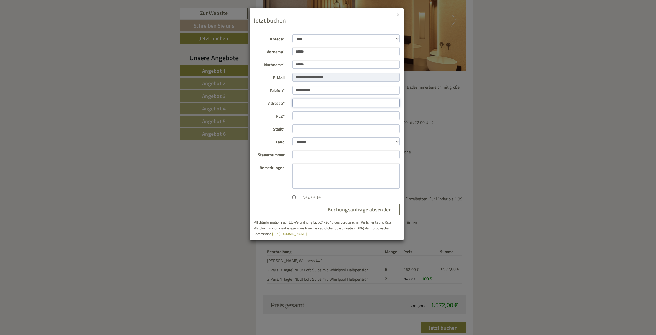
click at [307, 102] on input "Adresse*" at bounding box center [346, 102] width 108 height 9
type input "**********"
click at [320, 116] on input "PLZ*" at bounding box center [346, 115] width 108 height 9
type input "****"
click at [317, 129] on input "Stadt*" at bounding box center [346, 128] width 108 height 9
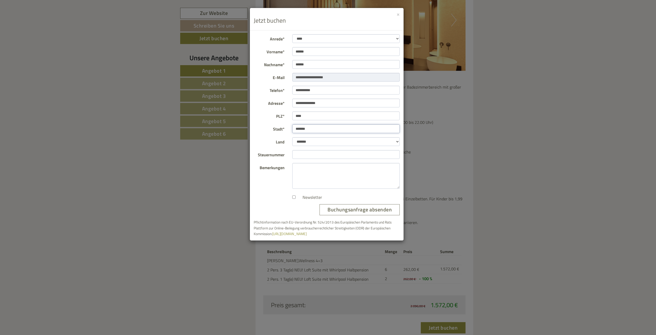
type input "*******"
click at [397, 142] on select "**********" at bounding box center [346, 141] width 108 height 9
select select "***"
click at [292, 137] on select "**********" at bounding box center [346, 141] width 108 height 9
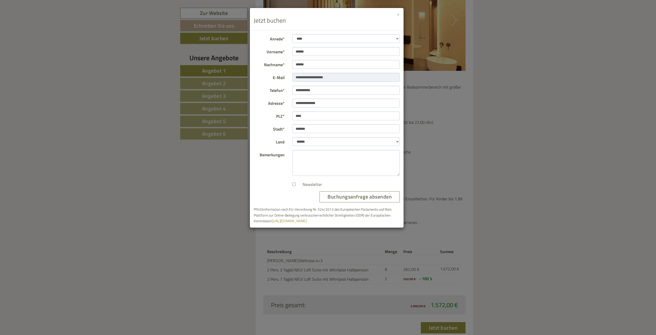
drag, startPoint x: 364, startPoint y: 21, endPoint x: 372, endPoint y: 30, distance: 11.8
click at [372, 30] on div "× Jetzt buchen" at bounding box center [327, 19] width 154 height 22
click at [398, 15] on button "×" at bounding box center [398, 13] width 3 height 5
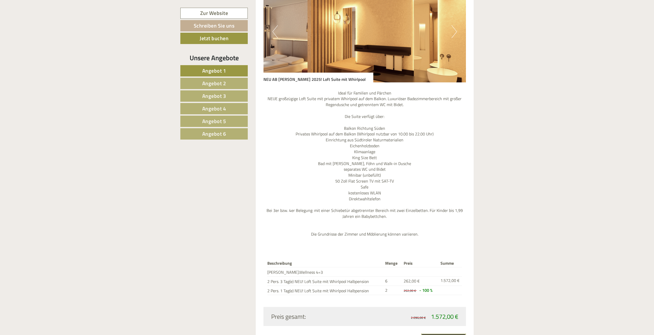
scroll to position [694, 0]
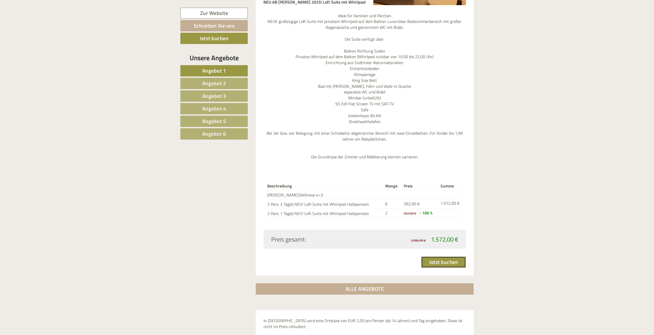
click at [450, 256] on link "Jetzt buchen" at bounding box center [443, 261] width 45 height 11
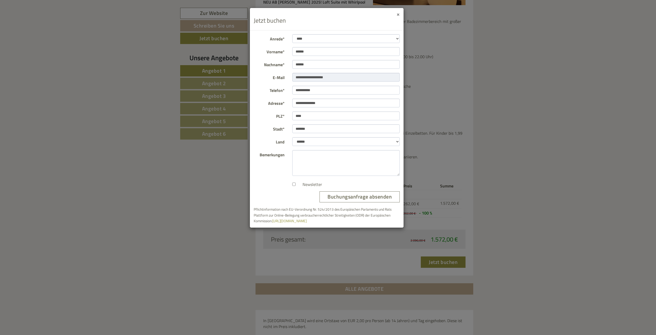
click at [397, 14] on button "×" at bounding box center [398, 13] width 3 height 5
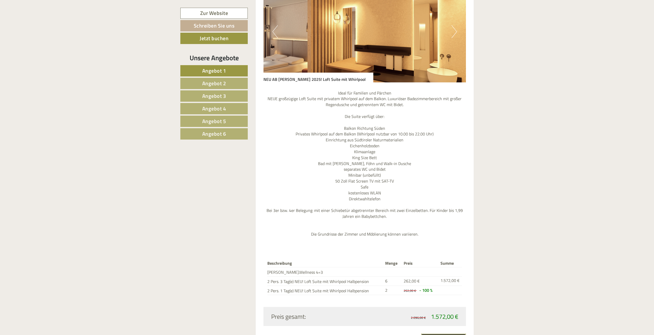
scroll to position [669, 0]
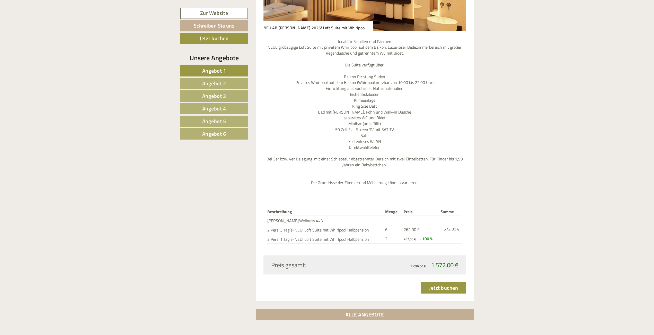
click at [215, 134] on span "Angebot 6" at bounding box center [214, 134] width 24 height 8
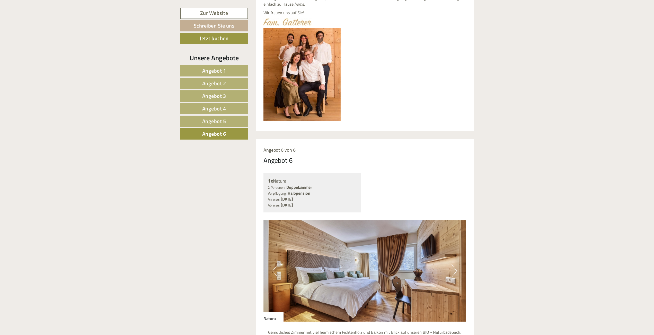
scroll to position [397, 0]
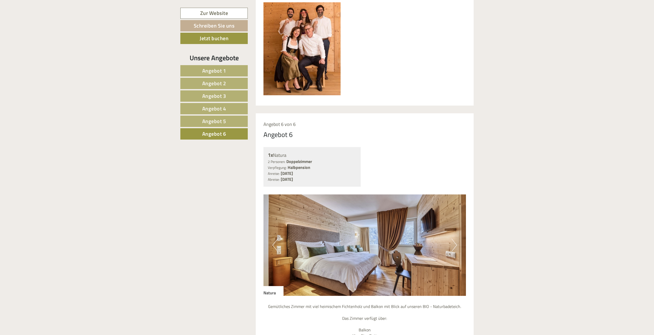
click at [220, 72] on span "Angebot 1" at bounding box center [214, 71] width 24 height 8
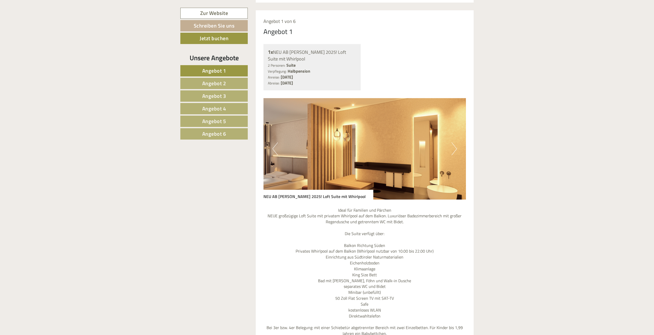
click at [232, 86] on link "Angebot 2" at bounding box center [213, 83] width 67 height 11
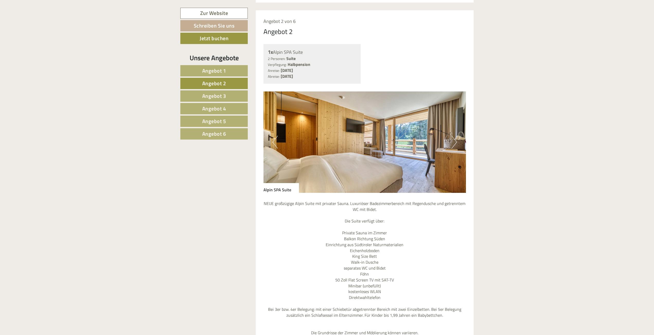
click at [224, 94] on span "Angebot 3" at bounding box center [214, 96] width 24 height 8
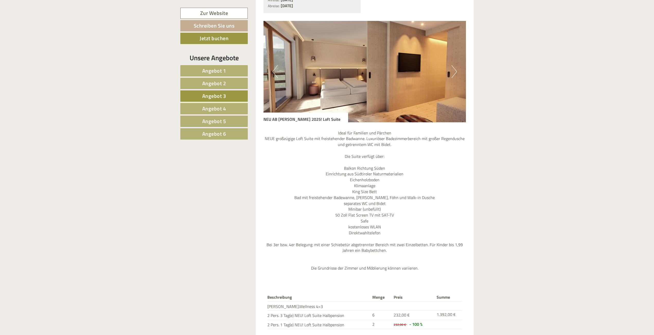
scroll to position [603, 0]
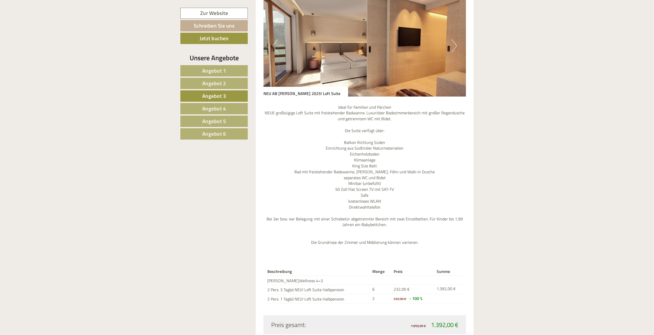
click at [229, 71] on link "Angebot 1" at bounding box center [213, 70] width 67 height 11
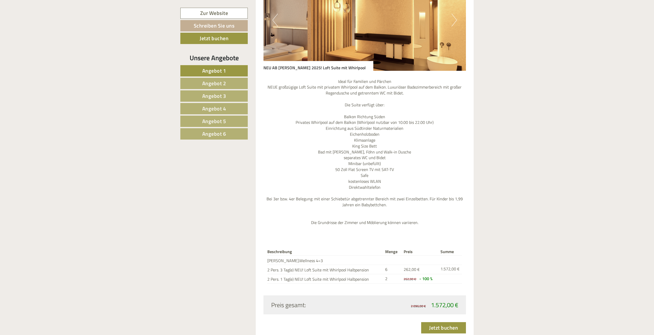
scroll to position [680, 0]
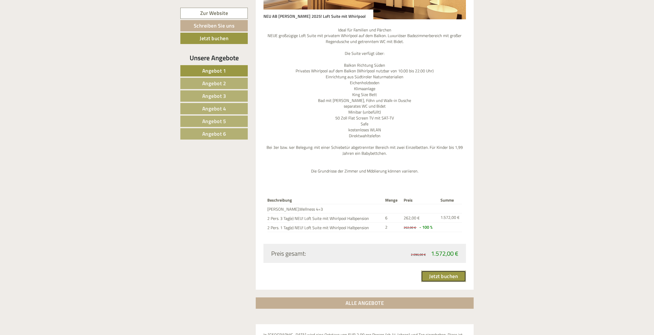
click at [442, 270] on link "Jetzt buchen" at bounding box center [443, 275] width 45 height 11
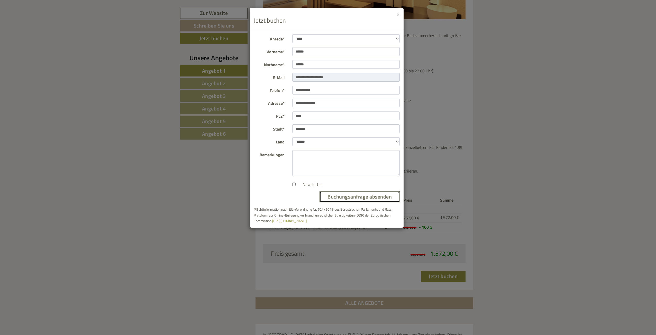
click at [364, 197] on button "Buchungsanfrage absenden" at bounding box center [360, 196] width 80 height 11
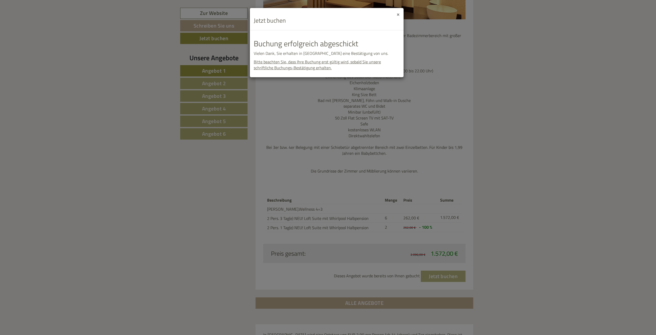
click at [398, 14] on button "×" at bounding box center [398, 13] width 3 height 5
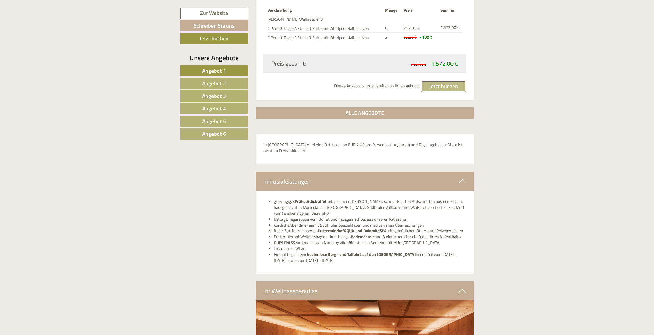
scroll to position [741, 0]
